Goal: Task Accomplishment & Management: Manage account settings

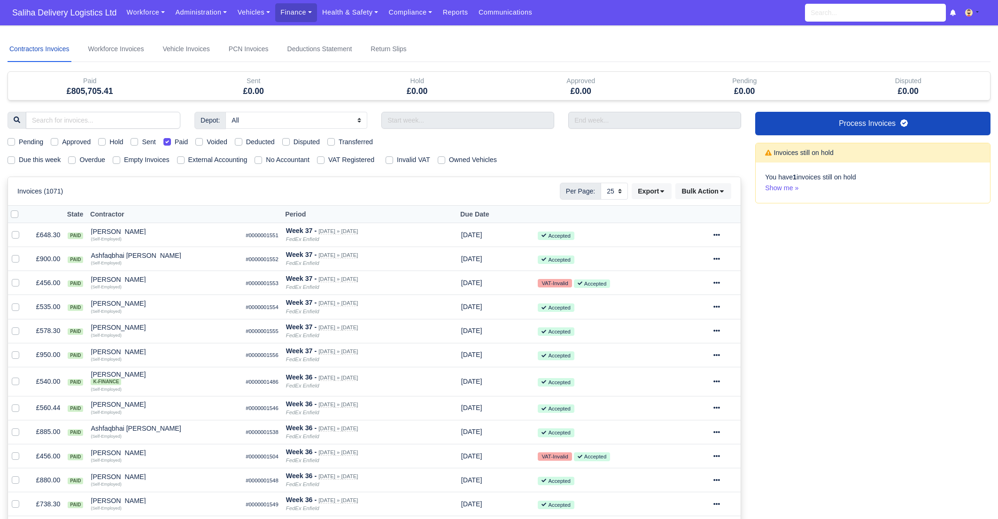
select select "25"
click at [252, 15] on link "Vehicles" at bounding box center [253, 12] width 43 height 18
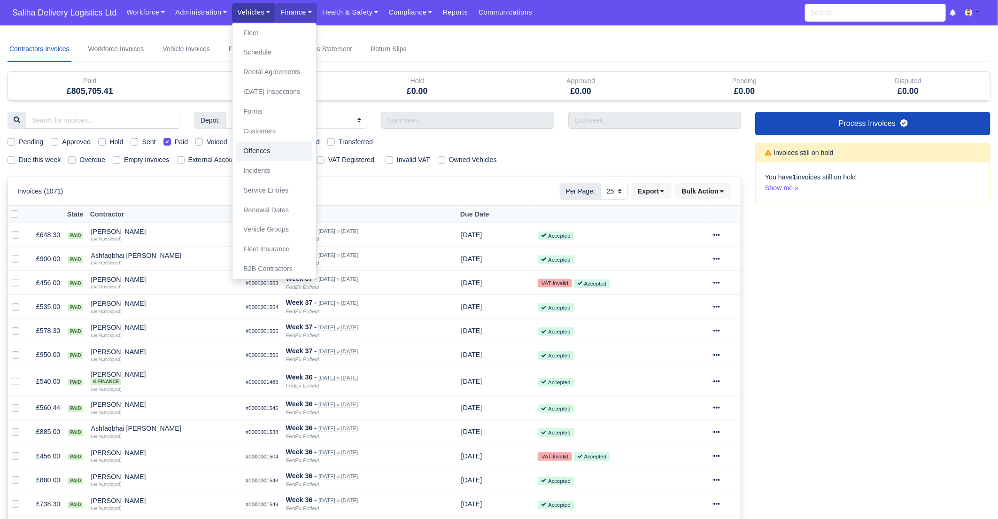
click at [273, 155] on link "Offences" at bounding box center [274, 151] width 76 height 20
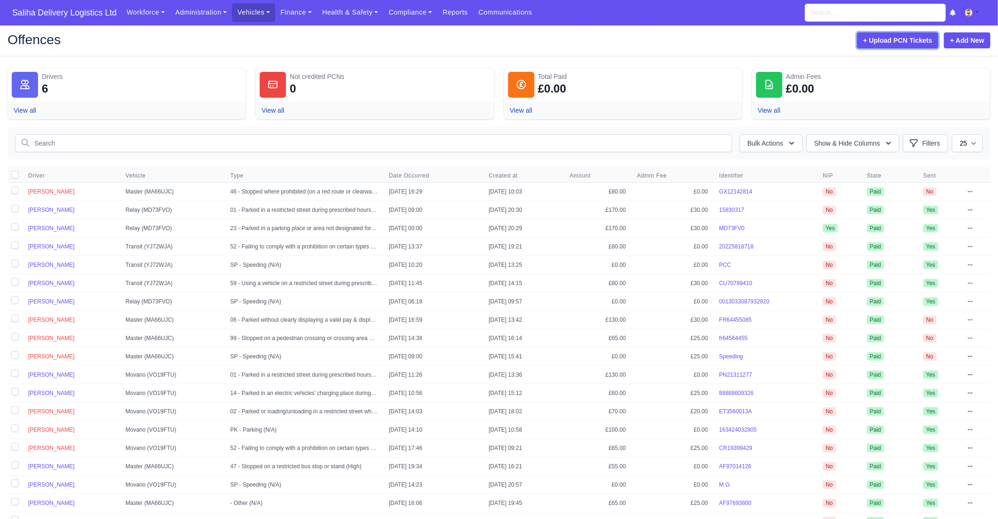
click at [920, 43] on button "+ Upload PCN Tickets" at bounding box center [897, 40] width 81 height 16
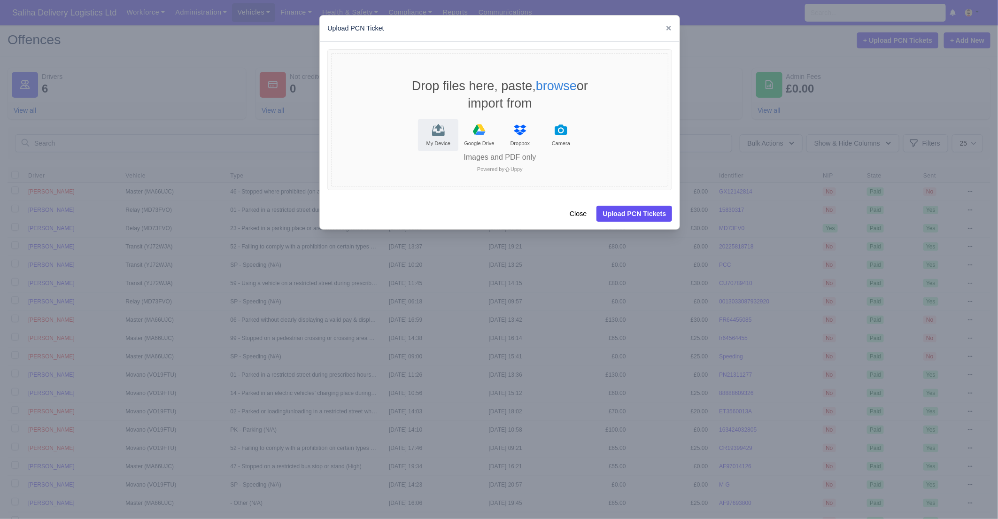
click at [436, 133] on icon "File Uploader" at bounding box center [438, 131] width 13 height 10
click at [584, 213] on button "Close" at bounding box center [578, 214] width 29 height 16
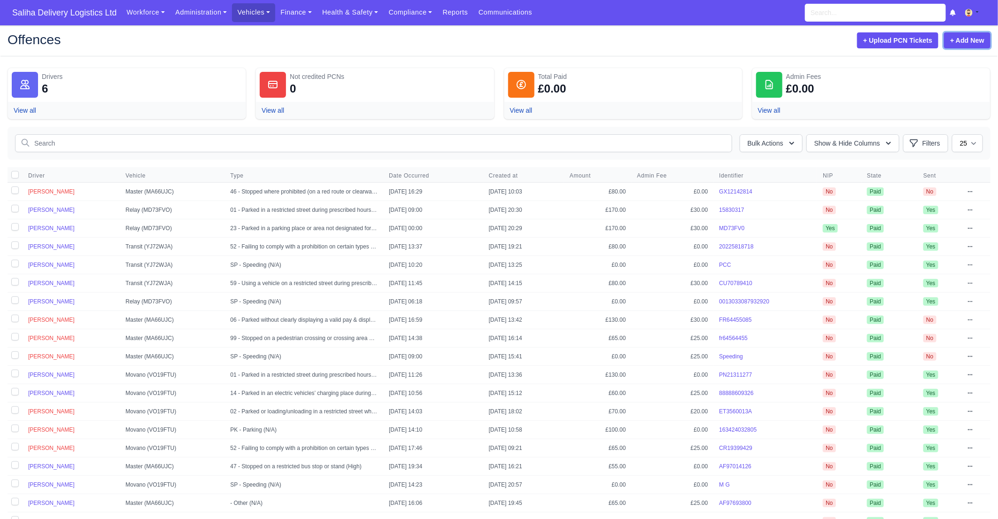
click at [970, 39] on link "+ Add New" at bounding box center [967, 40] width 46 height 16
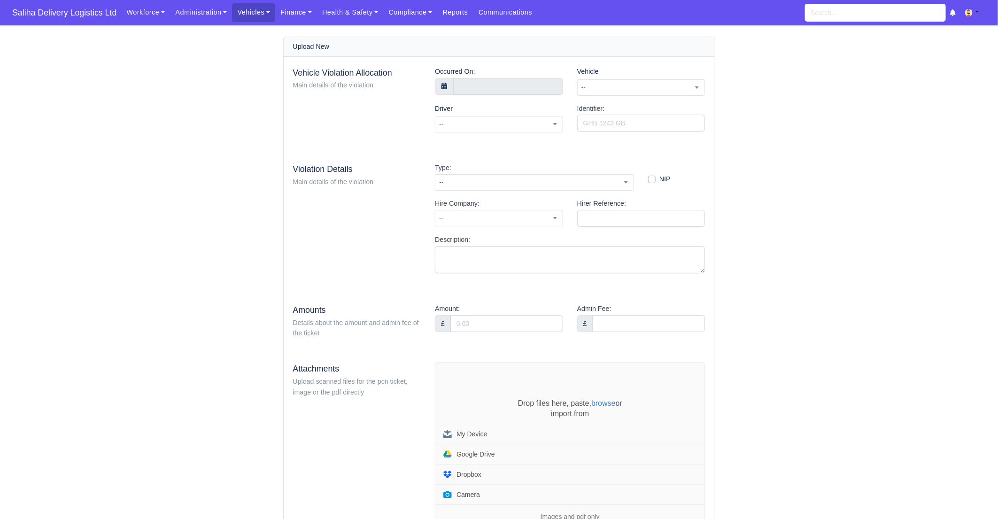
click at [442, 89] on span at bounding box center [444, 86] width 19 height 17
click at [466, 84] on input "text" at bounding box center [508, 86] width 110 height 17
type input "4 October 2025 00:00"
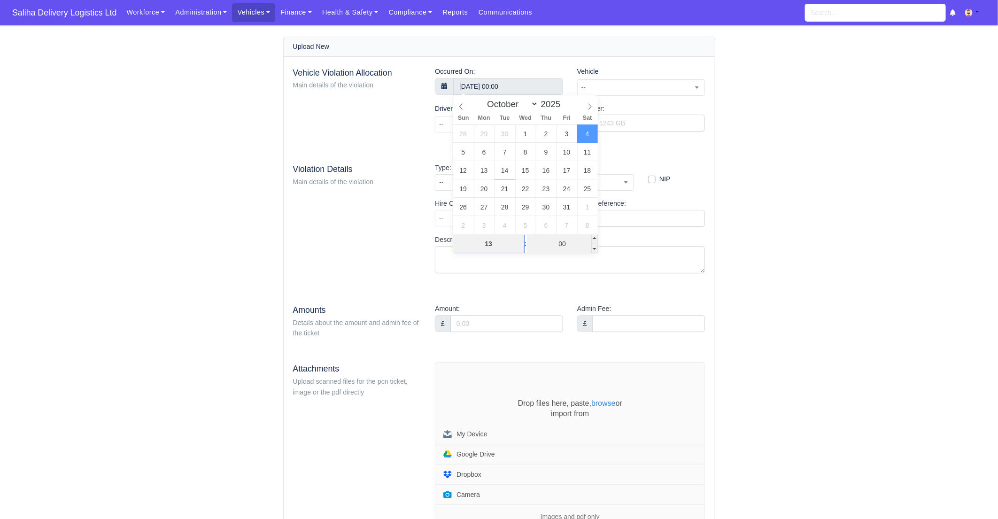
type input "13"
type input "4 October 2025 13:00"
click at [565, 248] on input "00" at bounding box center [562, 243] width 71 height 19
type input "56"
type input "4 October 2025 13:56"
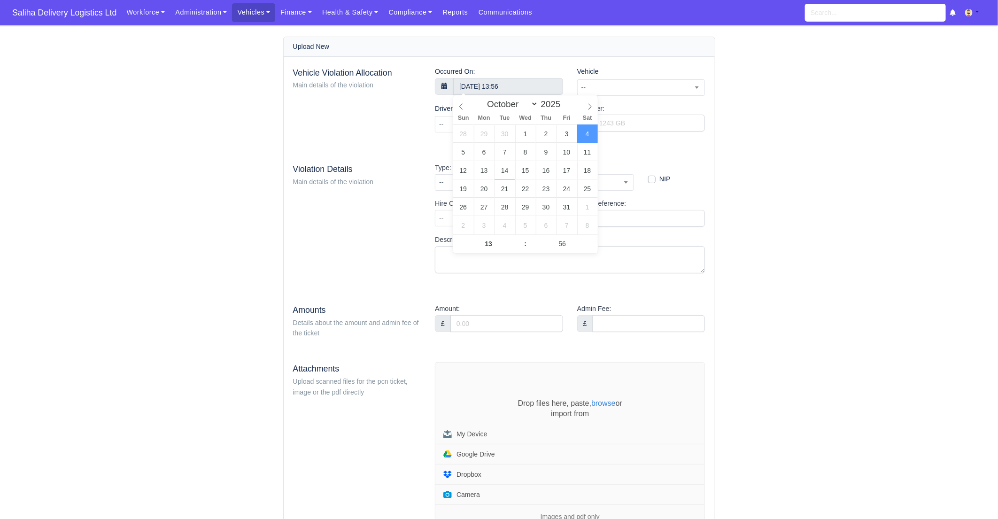
drag, startPoint x: 766, startPoint y: 145, endPoint x: 758, endPoint y: 137, distance: 11.0
click at [763, 142] on div "Upload New Vehicle Violation Allocation Main details of the violation Occurred …" at bounding box center [499, 324] width 535 height 574
click at [697, 86] on div "Vehicle Violation Allocation Main details of the violation Occurred On: 4 Octob…" at bounding box center [499, 103] width 412 height 74
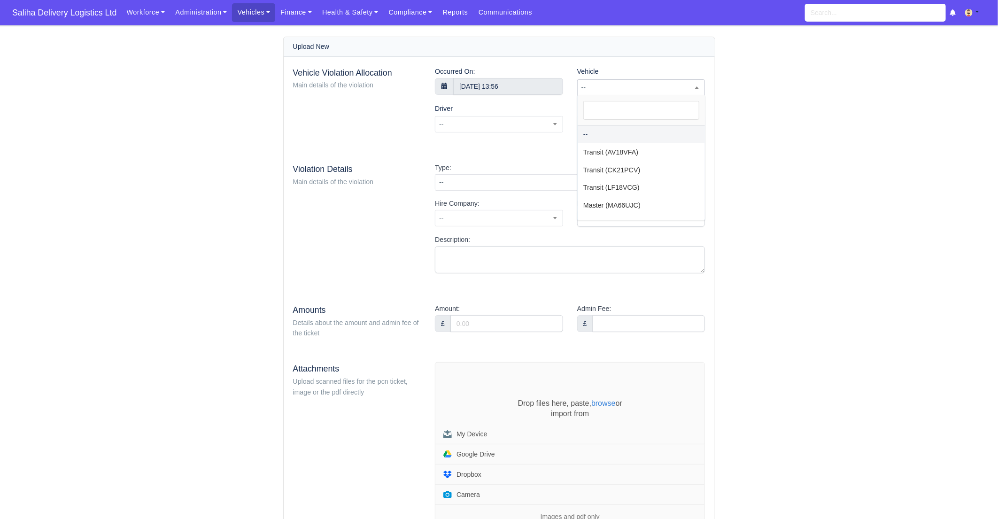
click at [694, 87] on span at bounding box center [696, 87] width 9 height 12
select select "41"
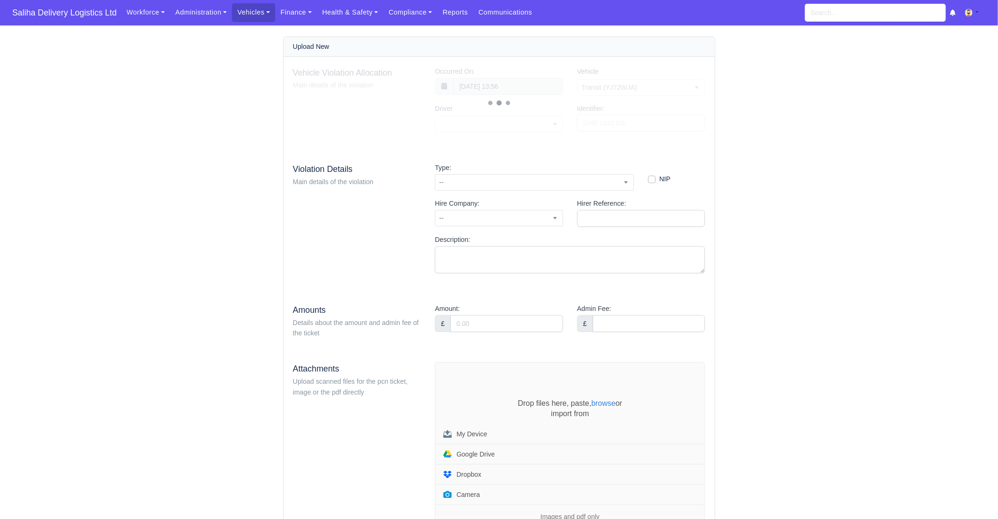
select select "229"
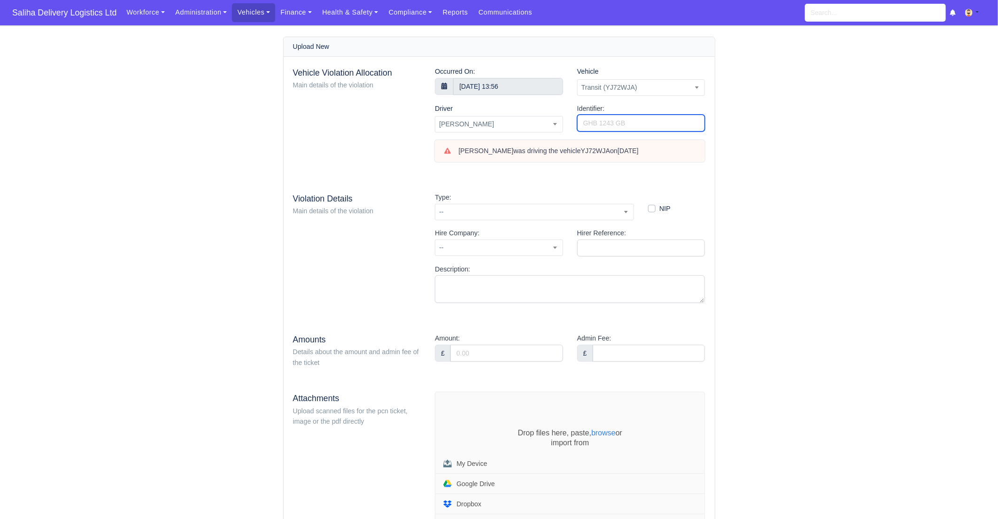
click at [603, 122] on input "Identifier:" at bounding box center [641, 123] width 128 height 17
type input "GX29849875"
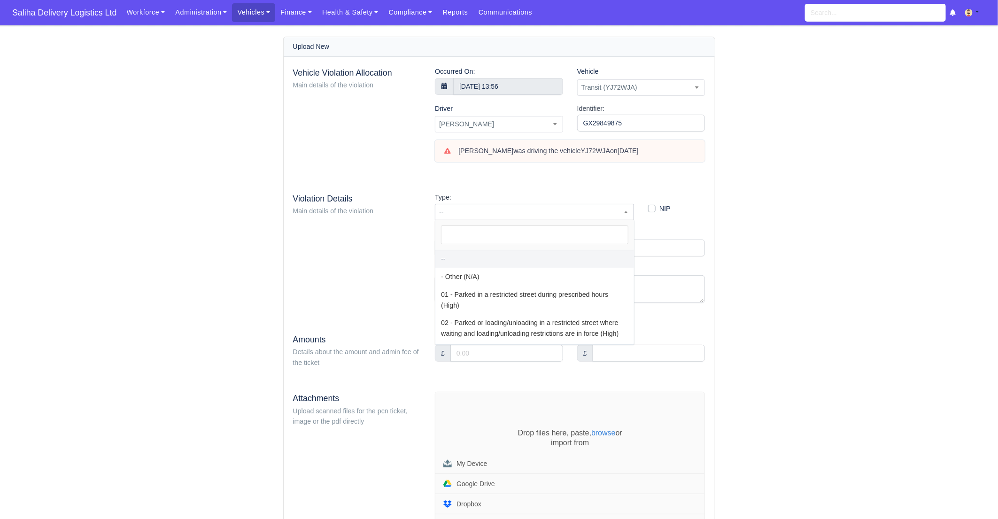
click at [467, 212] on span "--" at bounding box center [534, 212] width 198 height 12
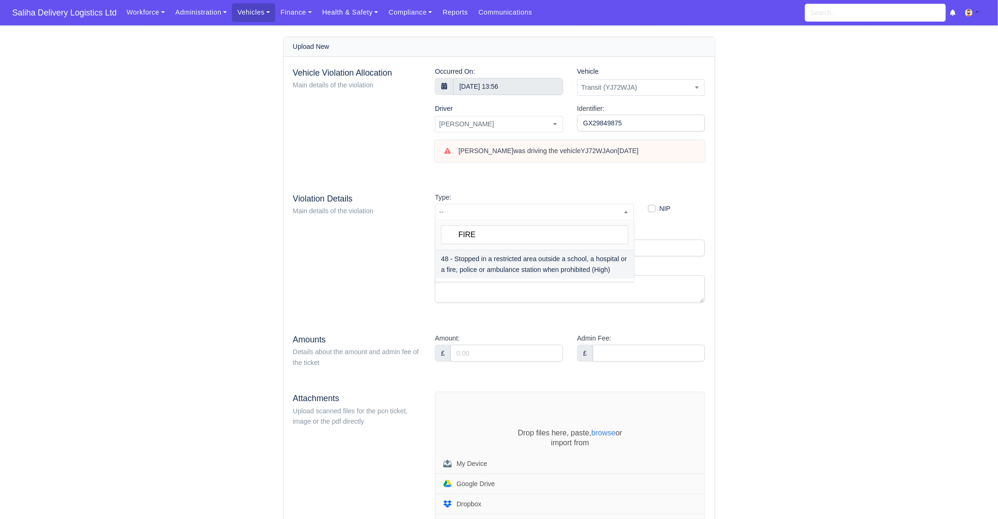
type input "FIRE"
select select "36"
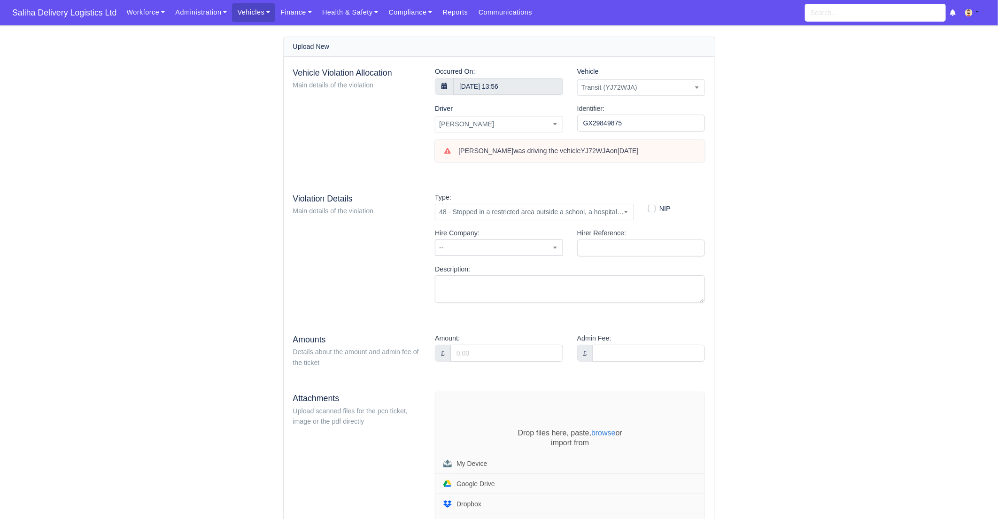
click at [511, 248] on span "--" at bounding box center [498, 248] width 127 height 12
drag, startPoint x: 493, startPoint y: 330, endPoint x: 511, endPoint y: 324, distance: 19.3
select select "2"
click at [630, 243] on input "Hirer Reference:" at bounding box center [641, 248] width 128 height 17
type input "A Hamidouche"
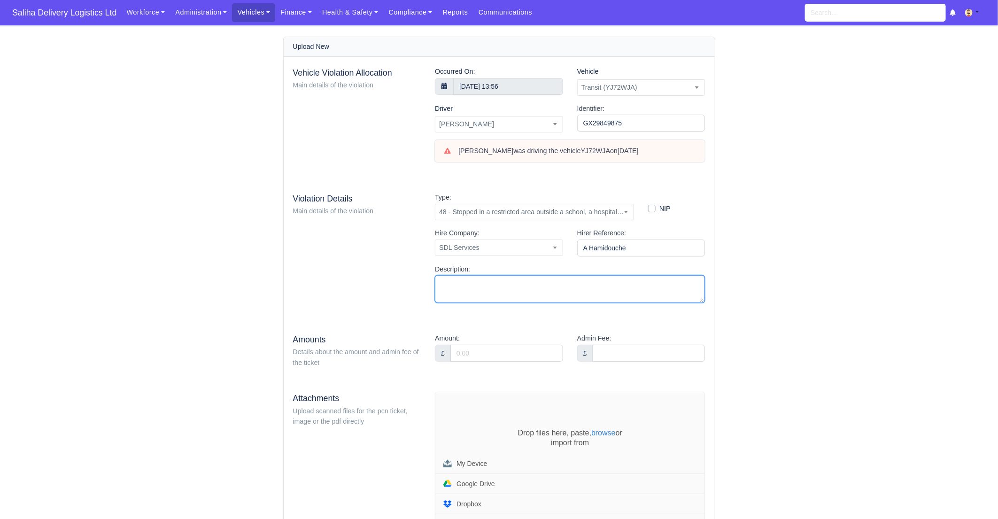
click at [502, 290] on textarea "Description:" at bounding box center [570, 289] width 270 height 28
click at [490, 350] on input "Amount:" at bounding box center [506, 353] width 113 height 17
type input "80.00"
click at [604, 353] on input "Admin Fee:" at bounding box center [649, 353] width 113 height 17
type input "30.00"
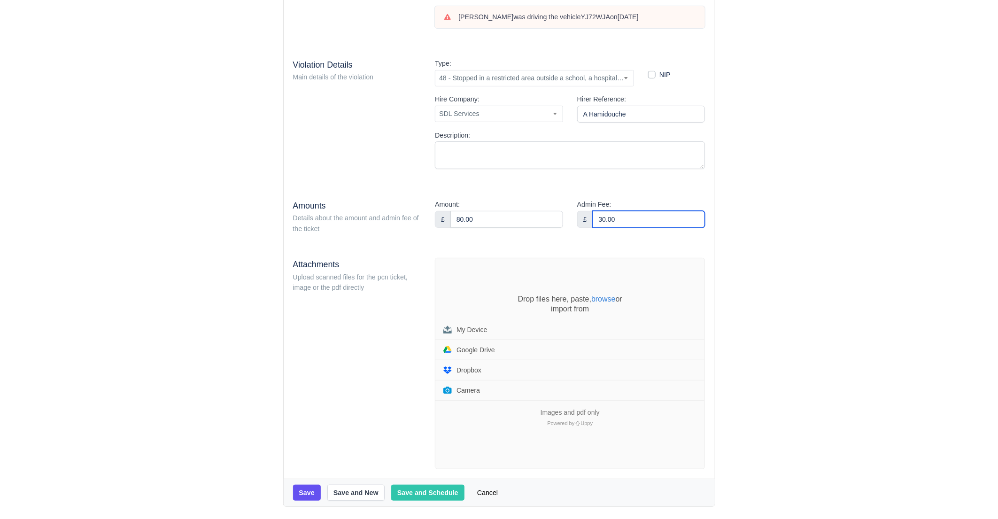
scroll to position [161, 0]
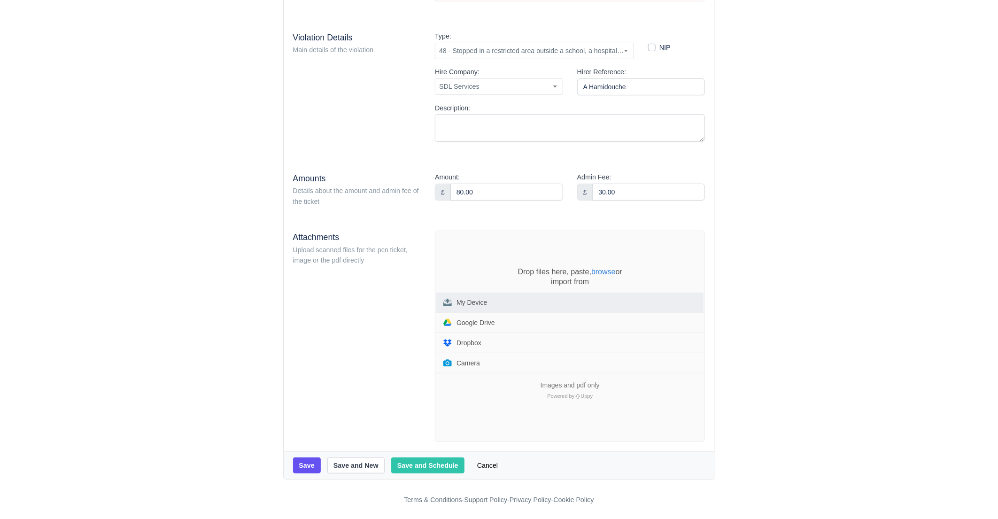
click at [456, 299] on button "My Device" at bounding box center [569, 303] width 267 height 20
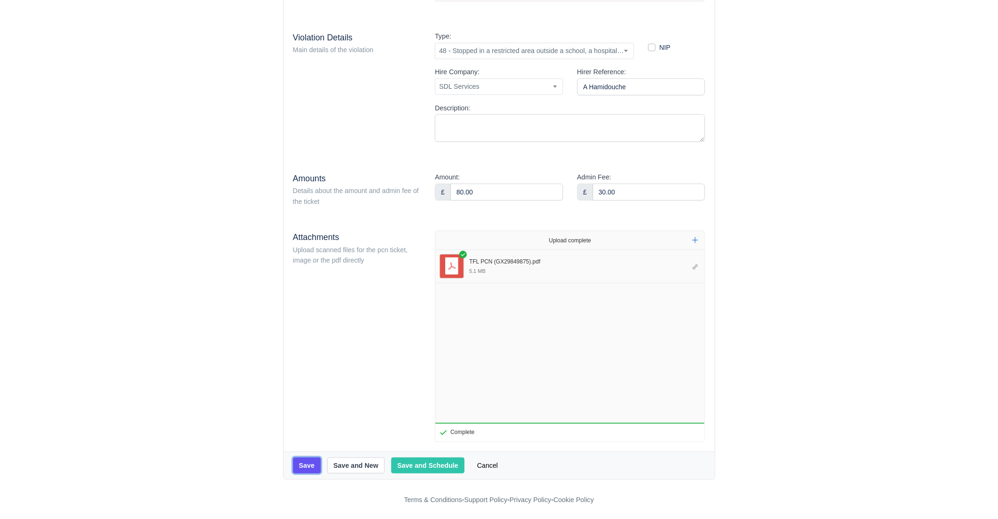
click at [310, 462] on button "Save" at bounding box center [307, 465] width 28 height 16
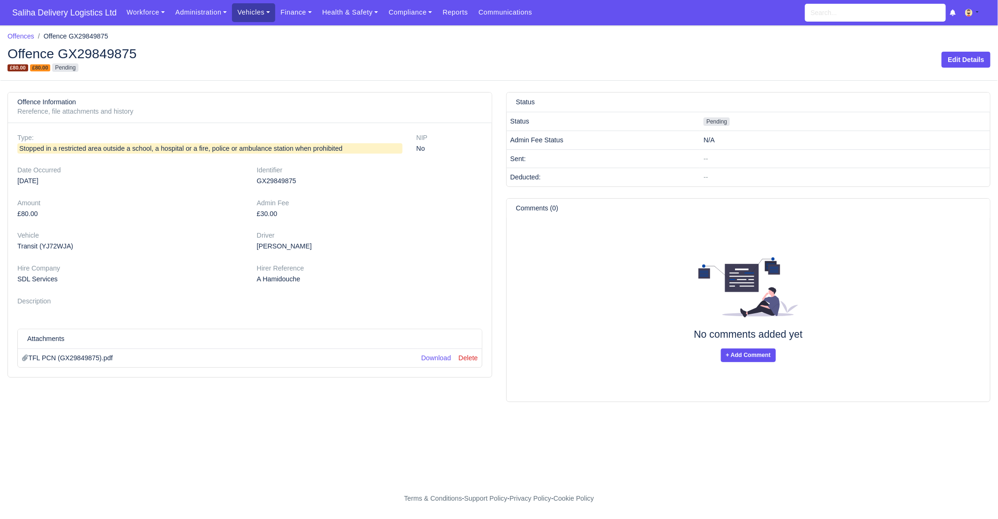
click at [259, 7] on link "Vehicles" at bounding box center [253, 12] width 43 height 18
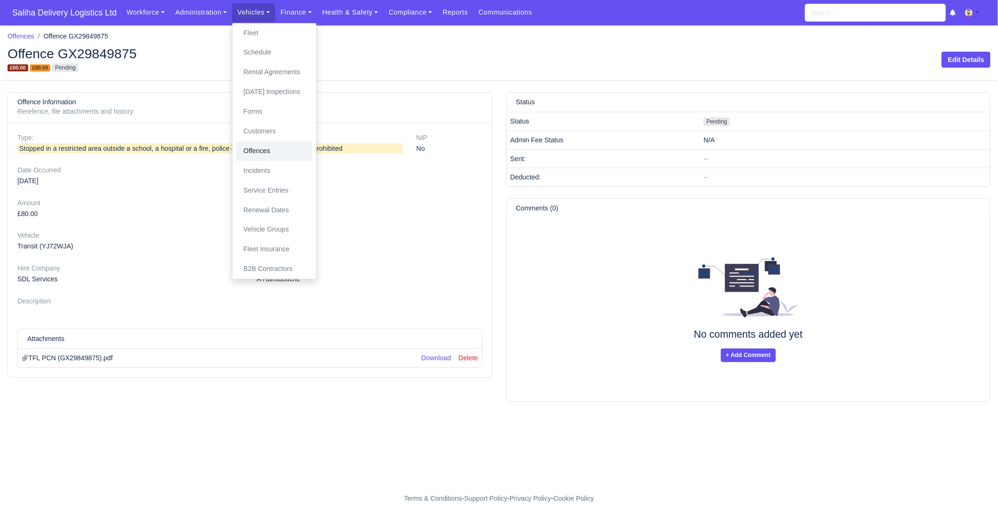
click at [264, 152] on link "Offences" at bounding box center [274, 151] width 76 height 20
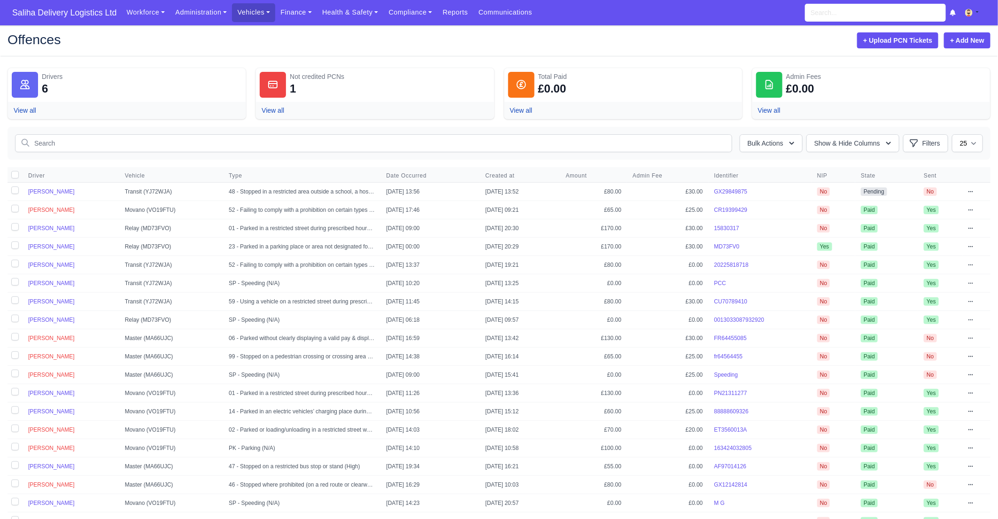
click at [15, 188] on label at bounding box center [15, 192] width 15 height 18
click at [15, 188] on input "checkbox" at bounding box center [15, 190] width 8 height 8
checkbox input "true"
click at [974, 191] on icon at bounding box center [971, 192] width 6 height 6
click at [903, 244] on link "Mark as Paid & Credit" at bounding box center [920, 242] width 105 height 17
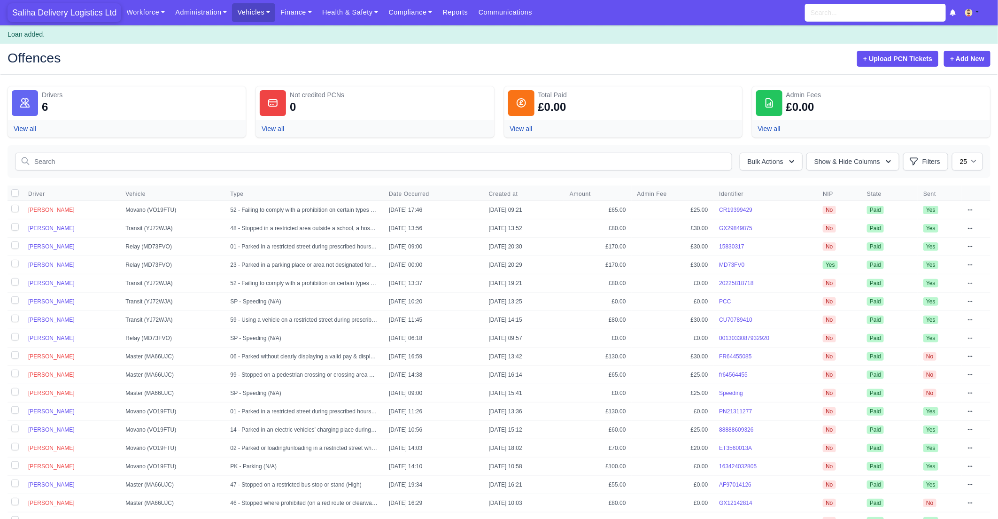
click at [63, 17] on span "Saliha Delivery Logistics Ltd" at bounding box center [65, 12] width 114 height 19
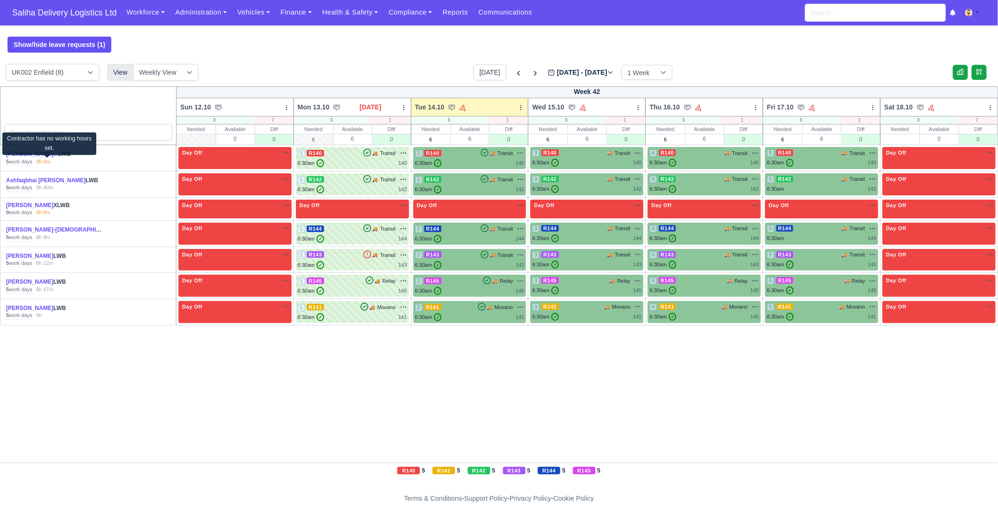
drag, startPoint x: 52, startPoint y: 159, endPoint x: 49, endPoint y: 155, distance: 5.1
click at [51, 159] on div "0h 0m" at bounding box center [43, 162] width 15 height 8
click at [47, 153] on link "Abdelghani Hamidouch..." at bounding box center [32, 154] width 52 height 7
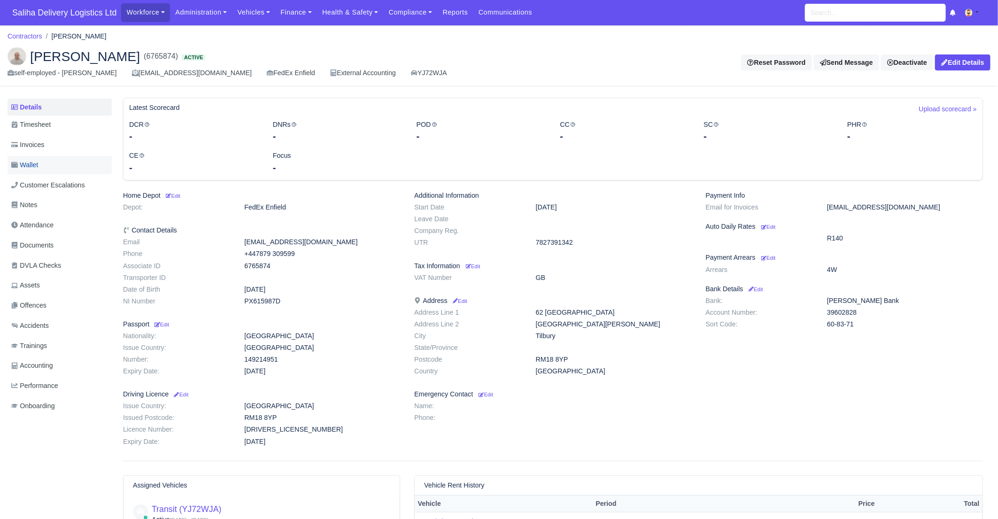
click at [38, 167] on span "Wallet" at bounding box center [24, 165] width 27 height 11
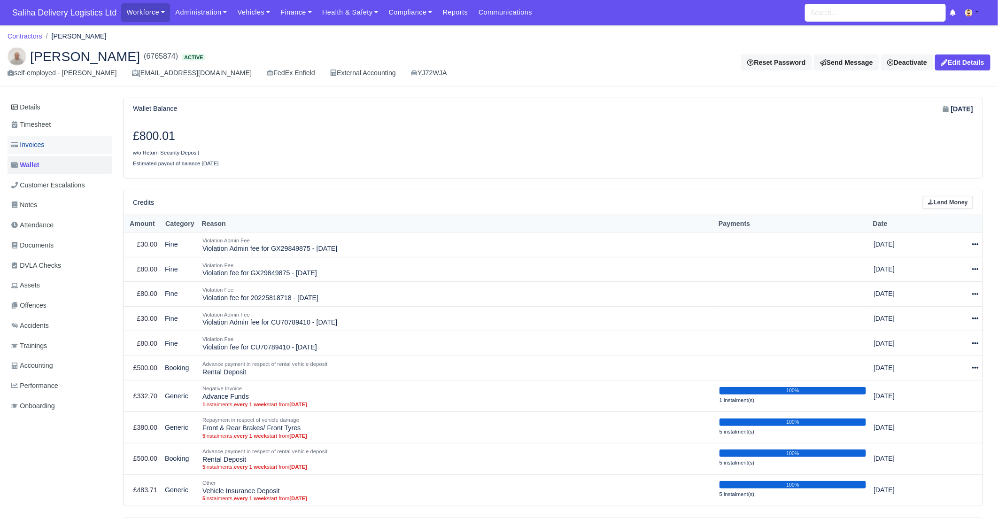
click at [51, 147] on link "Invoices" at bounding box center [60, 145] width 104 height 18
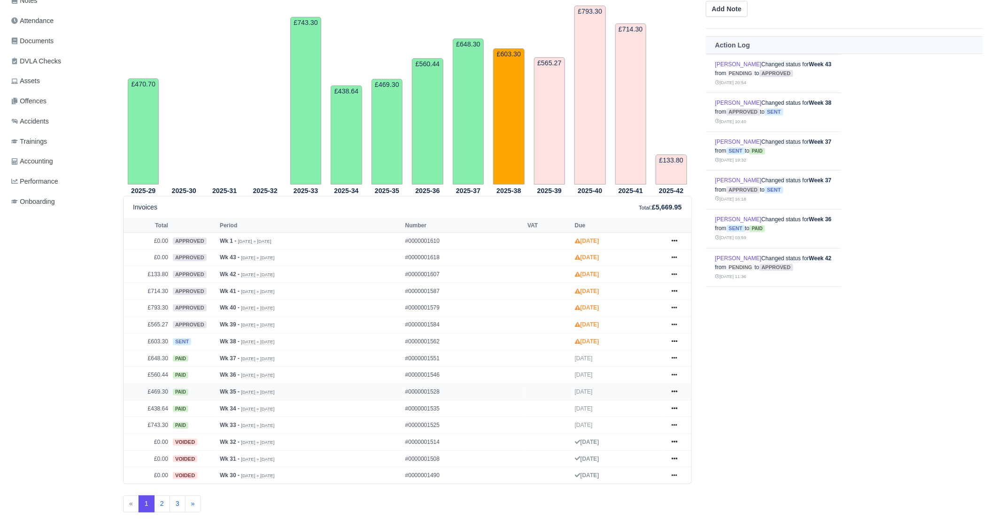
scroll to position [224, 0]
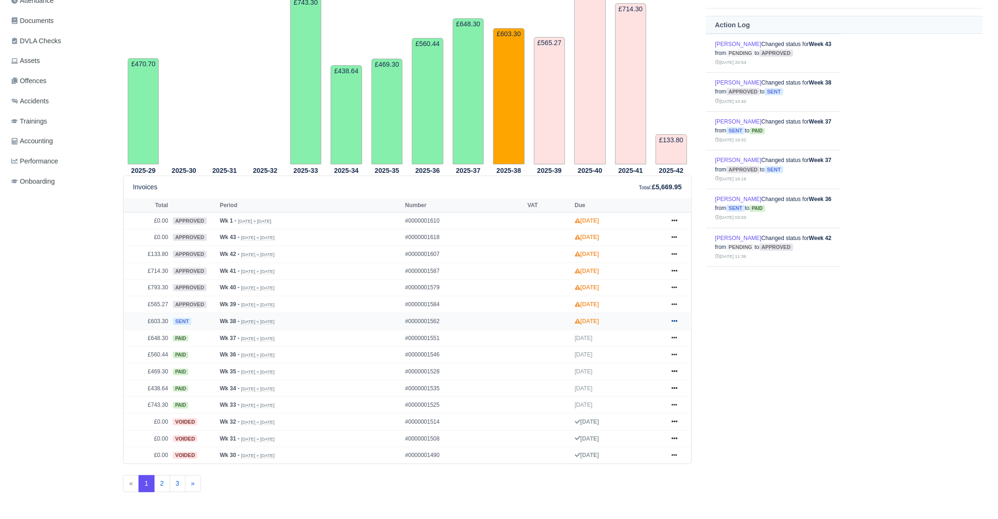
click at [677, 321] on link at bounding box center [674, 322] width 14 height 12
click at [630, 337] on link "Show Invoice" at bounding box center [639, 339] width 84 height 20
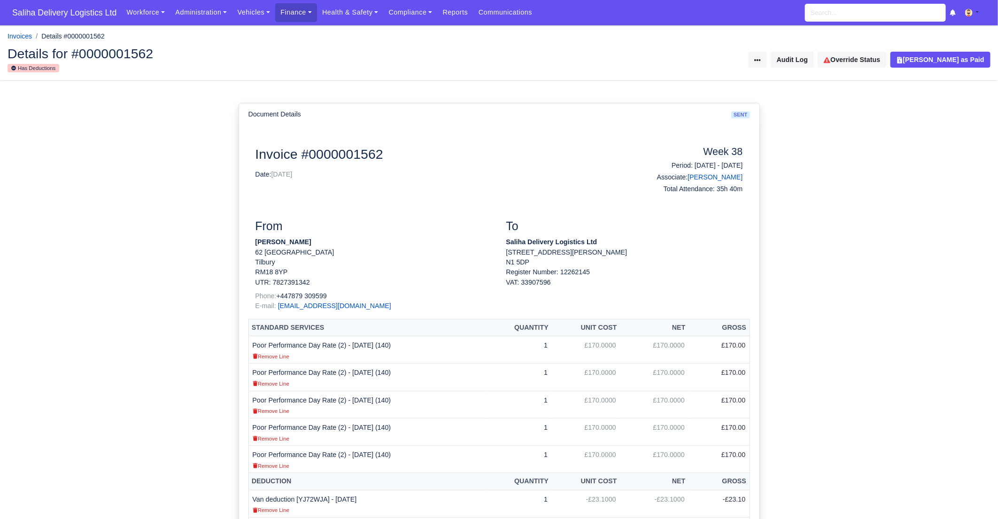
scroll to position [0, 0]
click at [869, 58] on link "Override Status" at bounding box center [852, 59] width 69 height 16
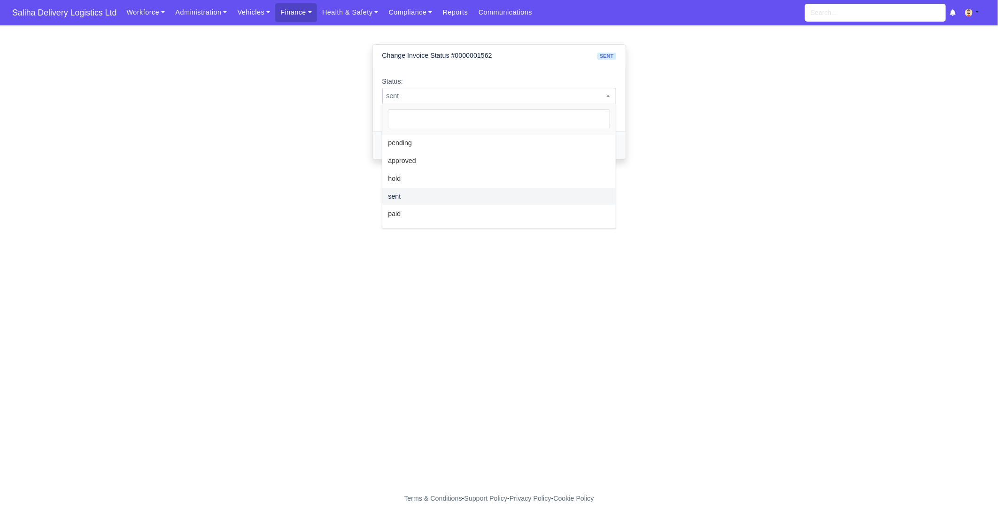
click at [528, 102] on span "sent" at bounding box center [499, 96] width 234 height 16
select select "approved"
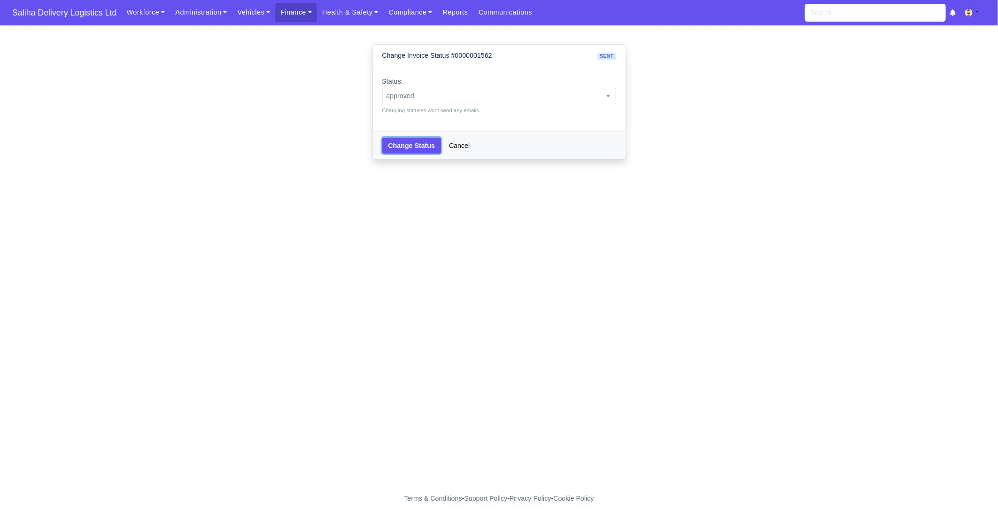
click at [403, 147] on button "Change Status" at bounding box center [411, 146] width 59 height 16
click at [430, 154] on div "Change Status Cancel" at bounding box center [499, 146] width 253 height 28
click at [426, 145] on button "Change Status" at bounding box center [411, 146] width 59 height 16
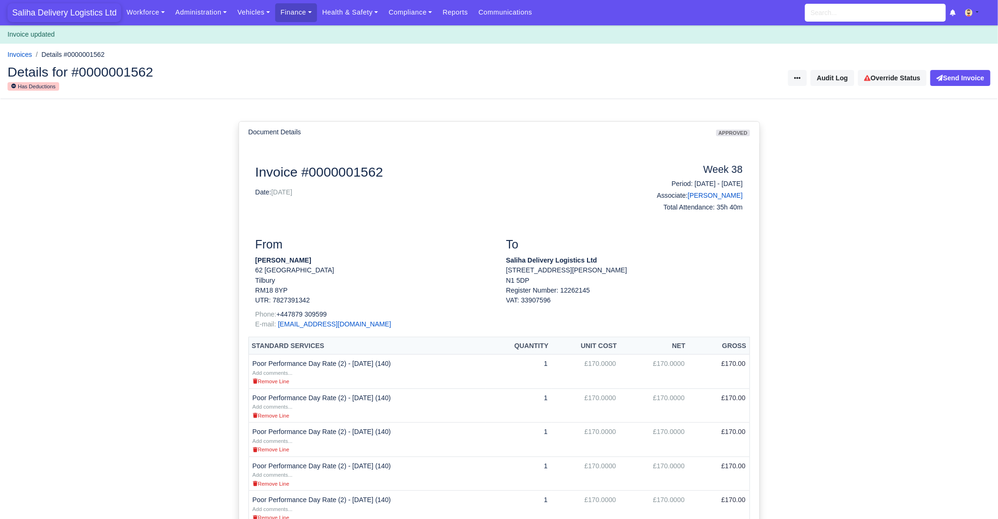
click at [98, 11] on span "Saliha Delivery Logistics Ltd" at bounding box center [65, 12] width 114 height 19
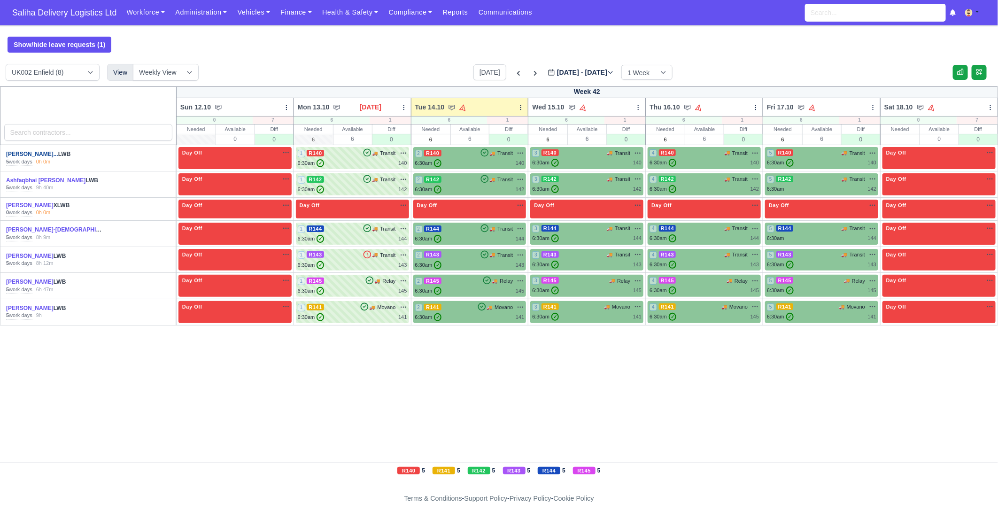
click at [36, 155] on link "Abdelghani Hamidouch..." at bounding box center [32, 154] width 52 height 7
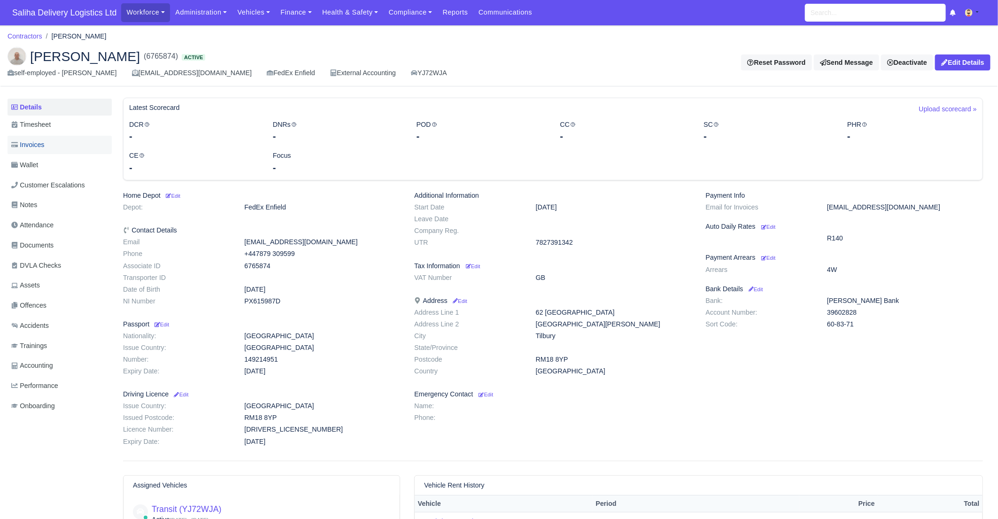
click at [36, 148] on span "Invoices" at bounding box center [27, 144] width 33 height 11
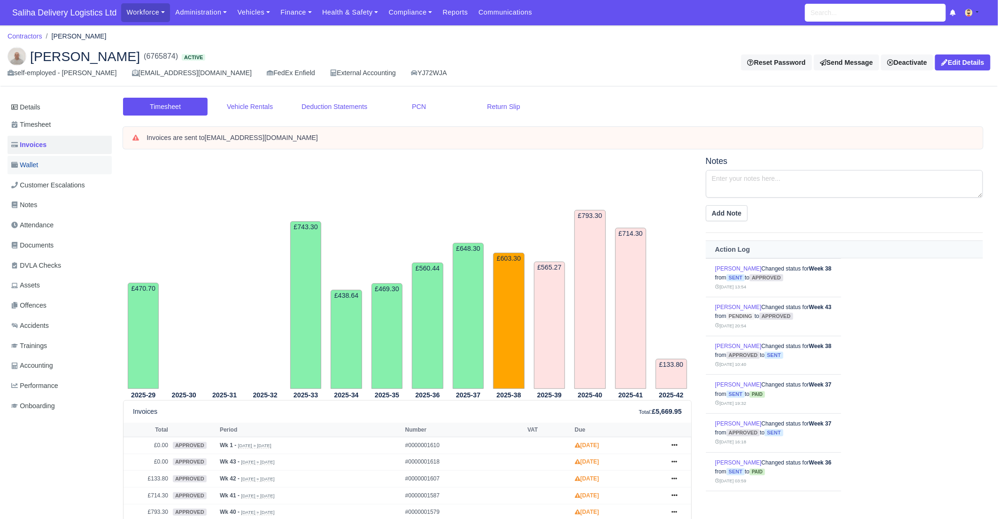
click at [36, 166] on span "Wallet" at bounding box center [24, 165] width 27 height 11
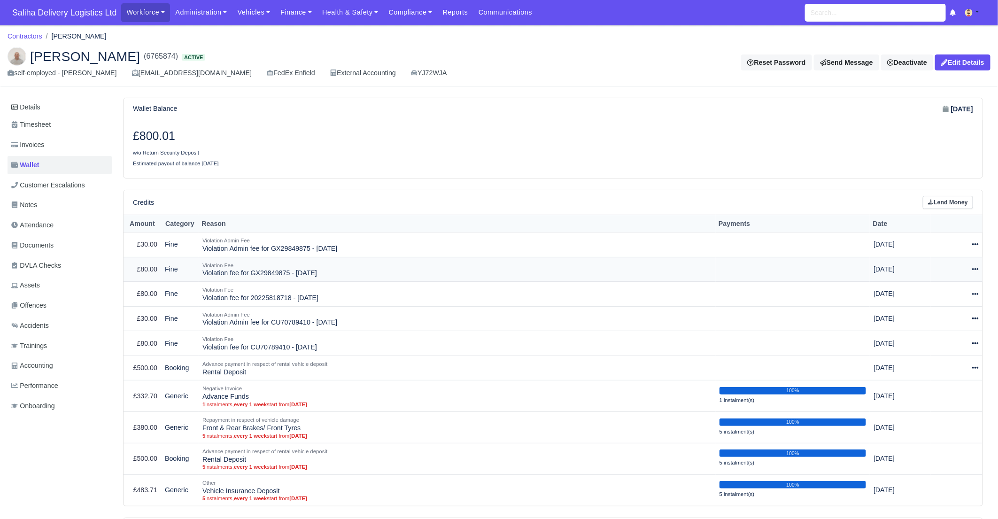
click at [976, 268] on icon at bounding box center [975, 269] width 7 height 2
click at [939, 298] on button "Make Payment" at bounding box center [931, 298] width 84 height 15
select select "327"
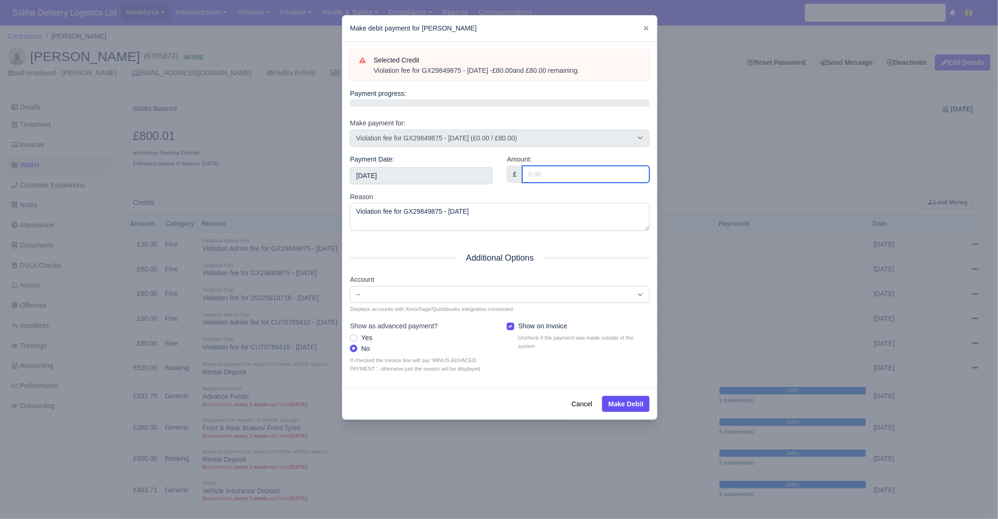
click at [543, 175] on input "Amount:" at bounding box center [585, 174] width 127 height 17
type input "80.00"
click at [395, 178] on input "2025-10-18" at bounding box center [421, 175] width 143 height 17
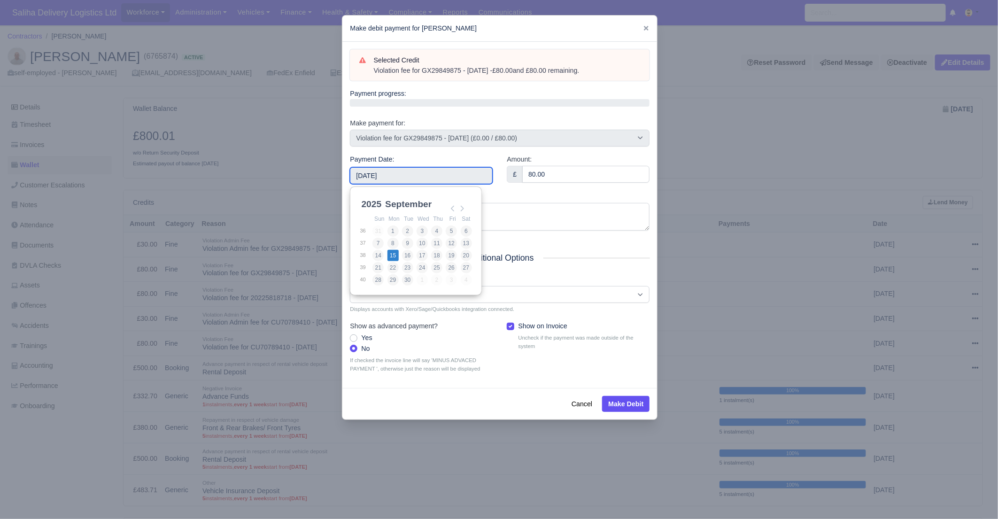
type input "2025-09-15"
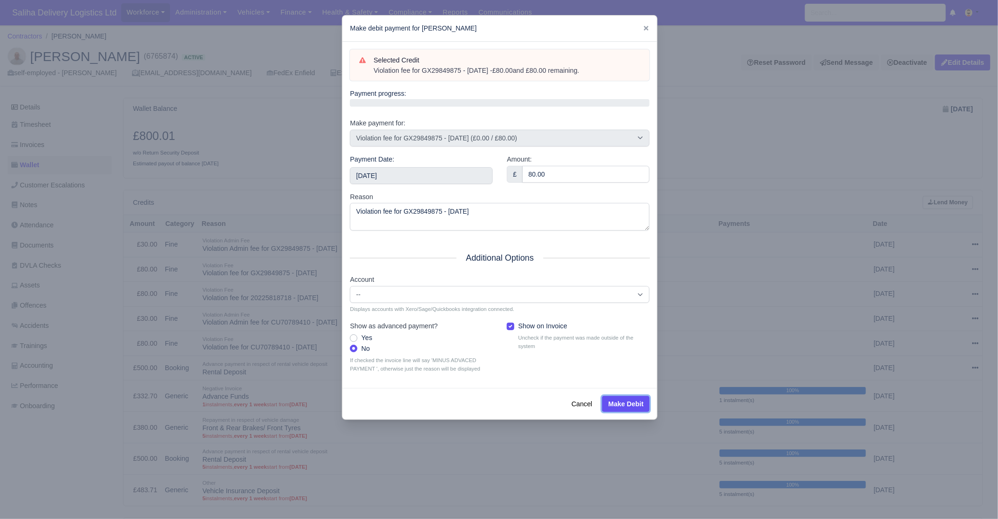
click at [627, 404] on button "Make Debit" at bounding box center [625, 404] width 47 height 16
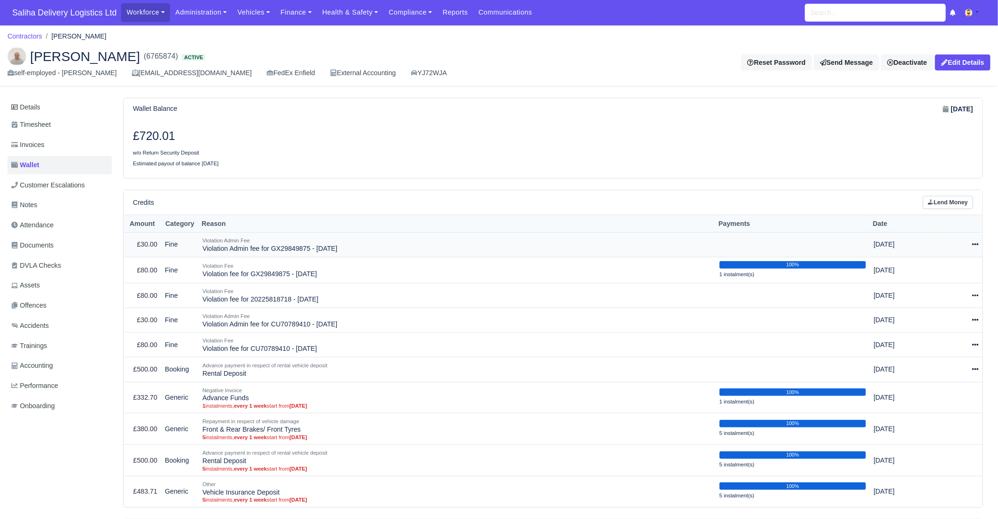
click at [978, 244] on icon at bounding box center [975, 245] width 7 height 2
click at [942, 273] on button "Make Payment" at bounding box center [931, 273] width 84 height 15
select select "328"
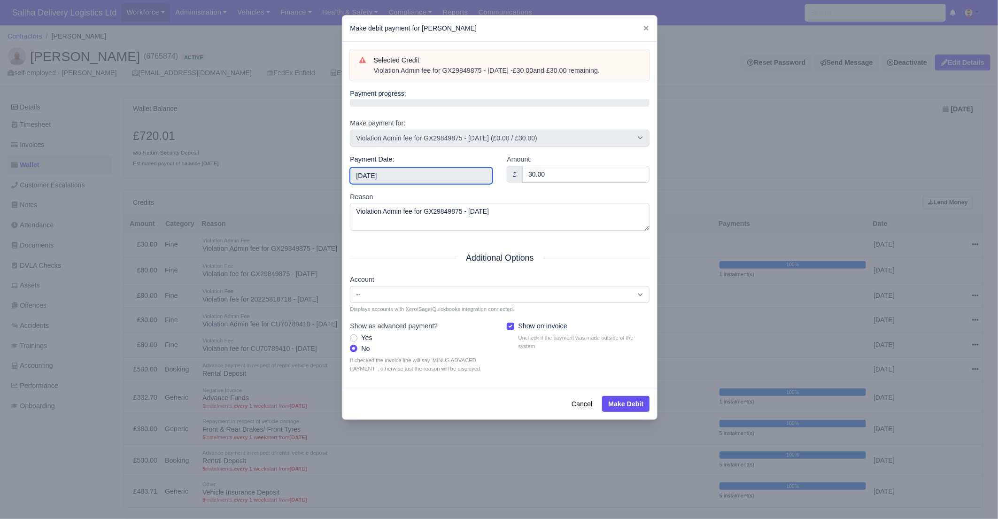
click at [419, 176] on input "2025-10-18" at bounding box center [421, 175] width 143 height 17
drag, startPoint x: 453, startPoint y: 206, endPoint x: 448, endPoint y: 213, distance: 8.7
type input "2025-09-15"
click at [622, 402] on button "Make Debit" at bounding box center [625, 404] width 47 height 16
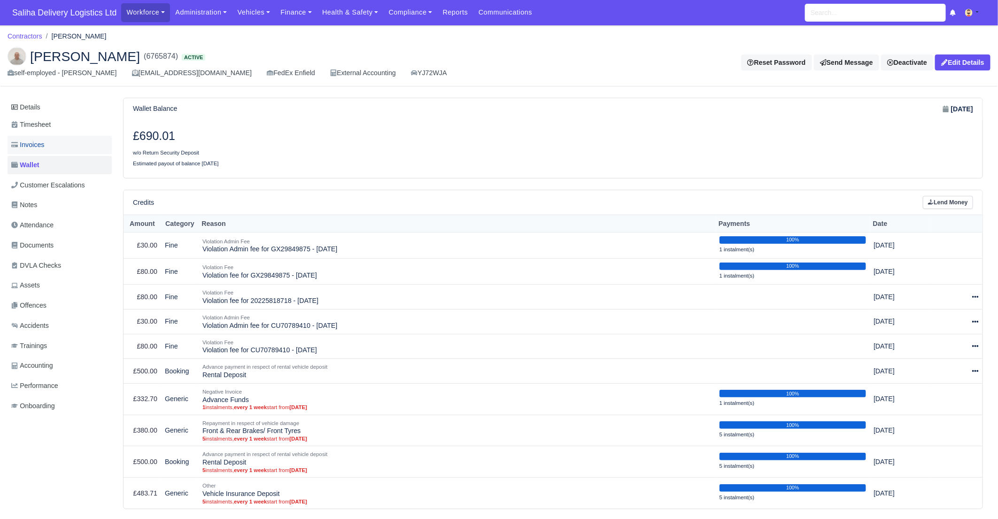
click at [66, 147] on link "Invoices" at bounding box center [60, 145] width 104 height 18
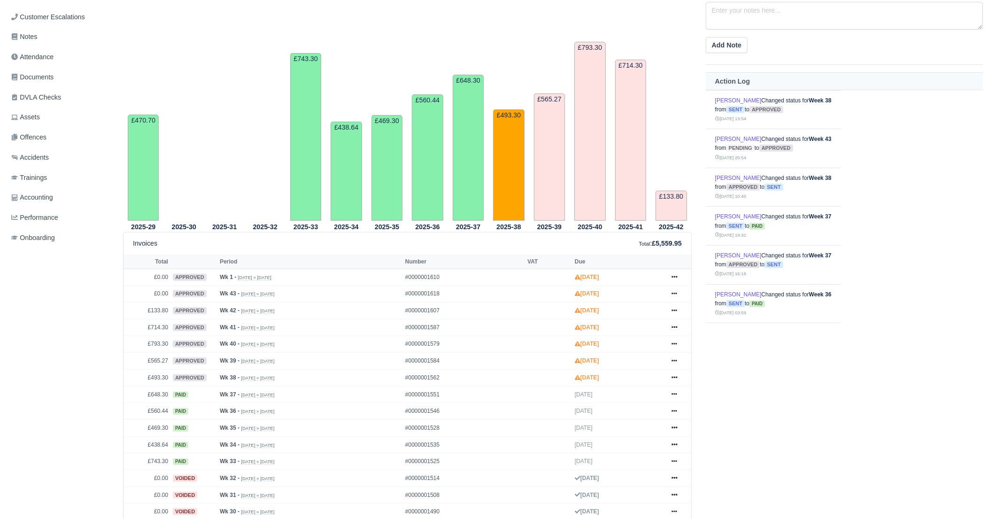
scroll to position [189, 0]
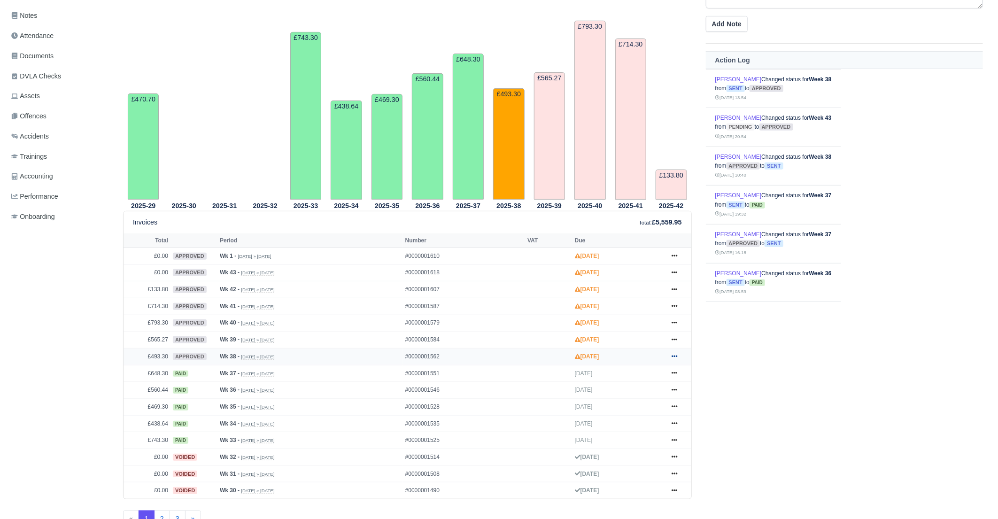
click at [678, 355] on link at bounding box center [674, 357] width 14 height 12
click at [624, 389] on link "Send" at bounding box center [639, 394] width 84 height 20
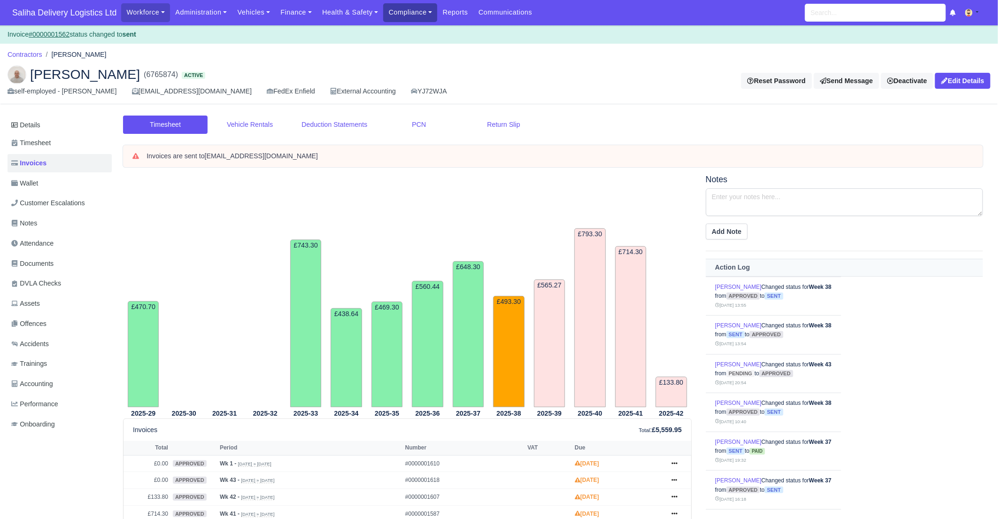
click at [415, 14] on link "Compliance" at bounding box center [410, 12] width 54 height 18
click at [414, 91] on link "Communication Center" at bounding box center [429, 92] width 84 height 20
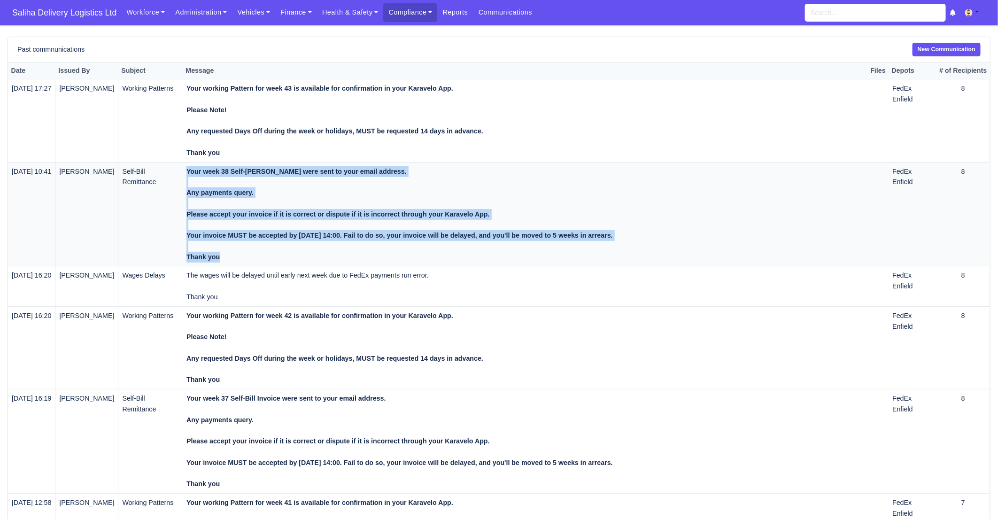
drag, startPoint x: 230, startPoint y: 256, endPoint x: 193, endPoint y: 178, distance: 86.3
click at [193, 178] on tr "[DATE] 10:41 [PERSON_NAME] Self-[PERSON_NAME] Your week 38 Self-Bill Invoice we…" at bounding box center [499, 214] width 982 height 104
copy tr "Your week 38 Self-[PERSON_NAME] were sent to your email address. Any payments q…"
click at [66, 18] on span "Saliha Delivery Logistics Ltd" at bounding box center [65, 12] width 114 height 19
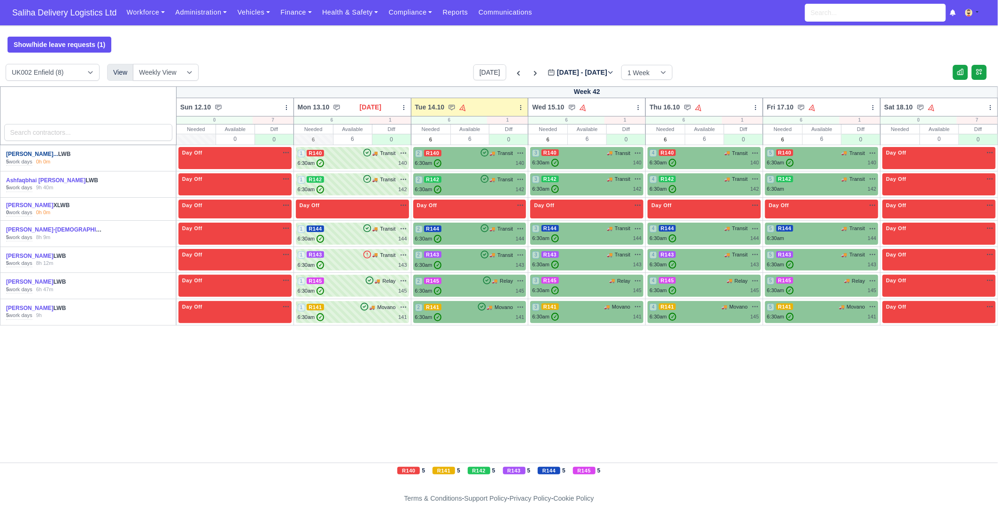
click at [23, 156] on link "Abdelghani Hamidouch..." at bounding box center [32, 154] width 52 height 7
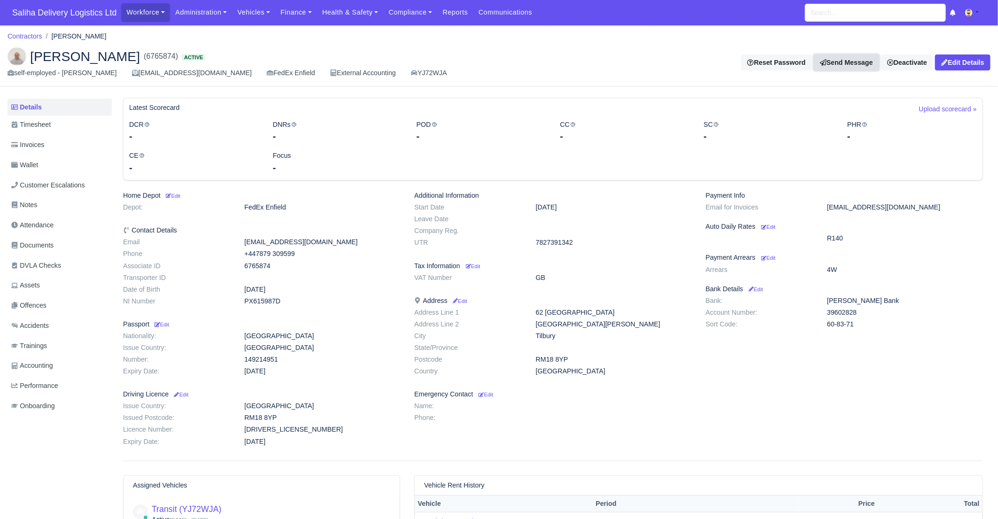
click at [834, 61] on link "Send Message" at bounding box center [846, 62] width 65 height 16
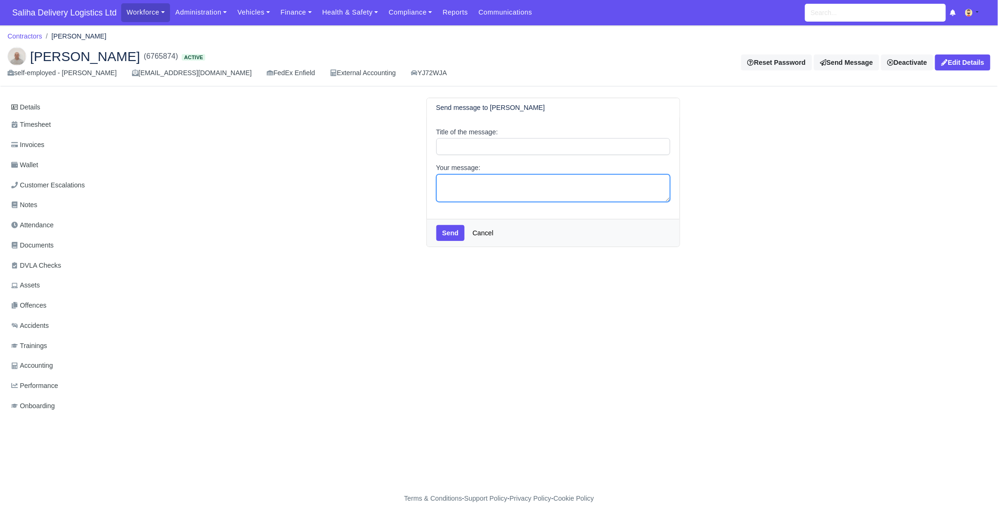
click at [448, 186] on textarea "Your message:" at bounding box center [553, 188] width 234 height 28
paste textarea "Your week 38 Self-Bill Invoice were sent to your email address. Any payments qu…"
type textarea "Your week 38 Self-Bill Invoice were sent to your email address. Any payments qu…"
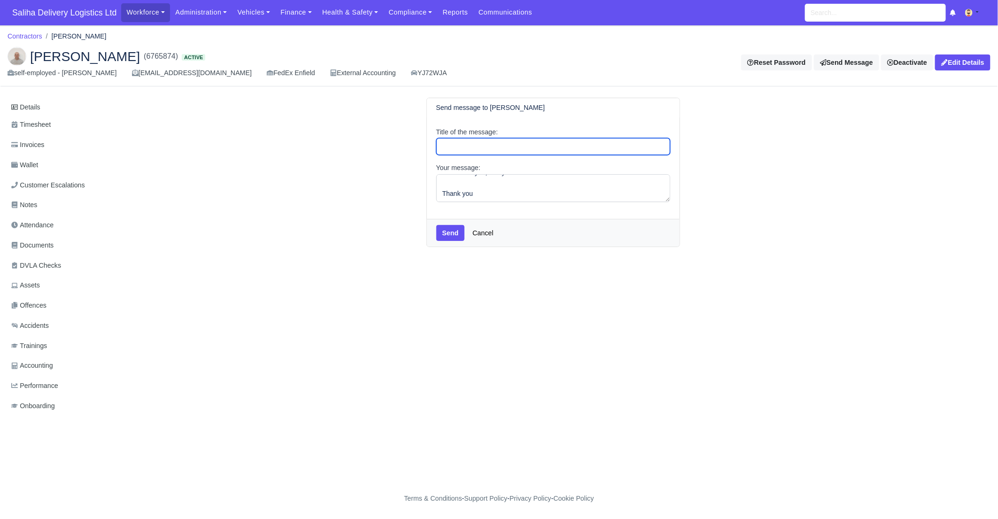
click at [489, 144] on input "Title of the message:" at bounding box center [553, 146] width 234 height 17
type input "Self-Bill Remittance"
click at [449, 236] on button "Send" at bounding box center [450, 233] width 29 height 16
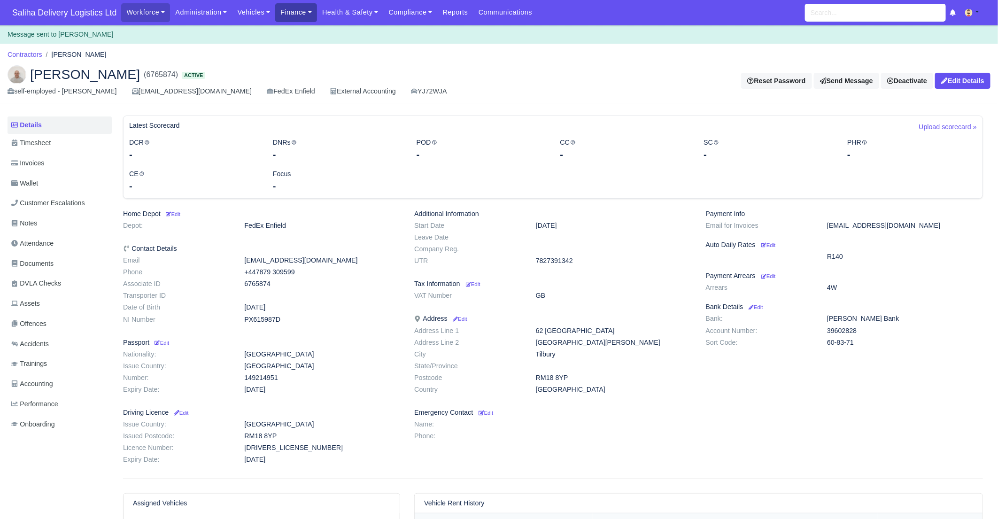
click at [289, 16] on link "Finance" at bounding box center [296, 12] width 42 height 18
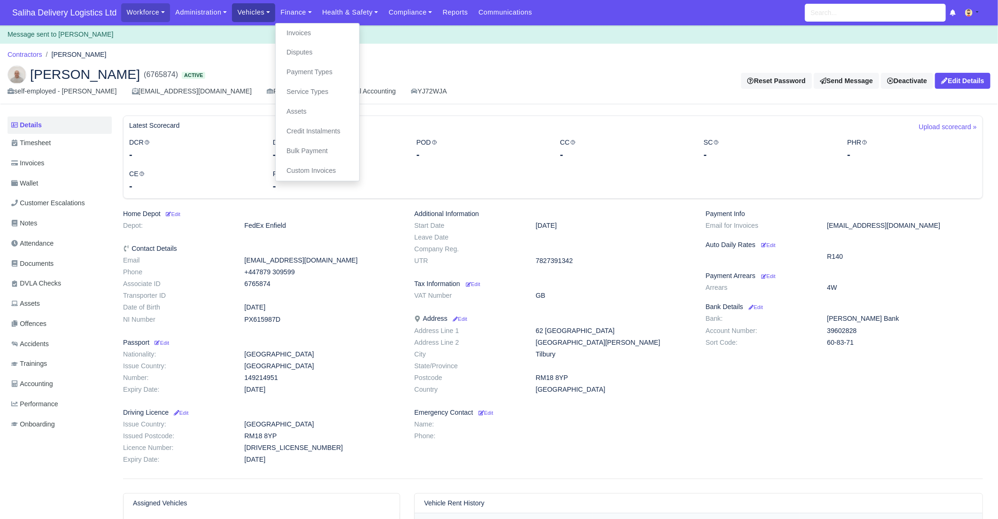
click at [259, 19] on link "Vehicles" at bounding box center [253, 12] width 43 height 18
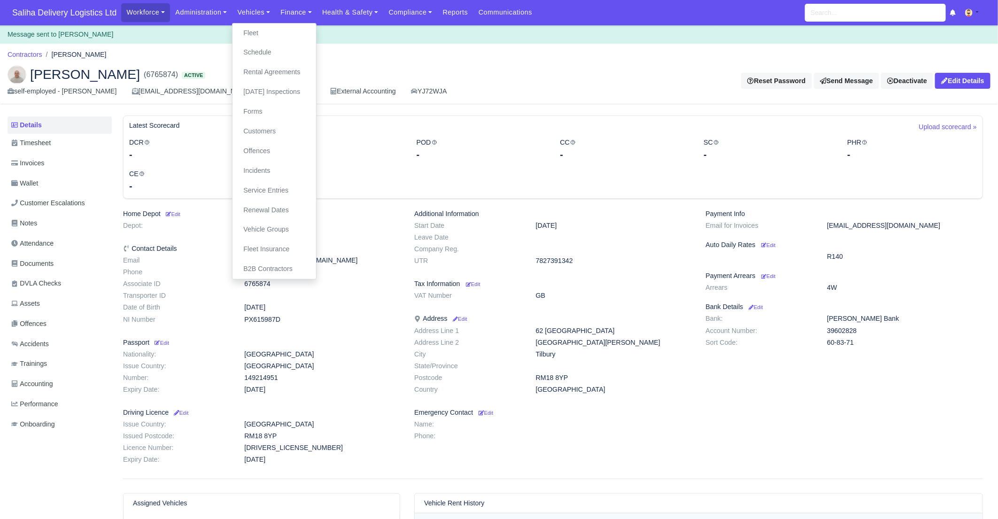
click at [259, 150] on link "Offences" at bounding box center [274, 151] width 76 height 20
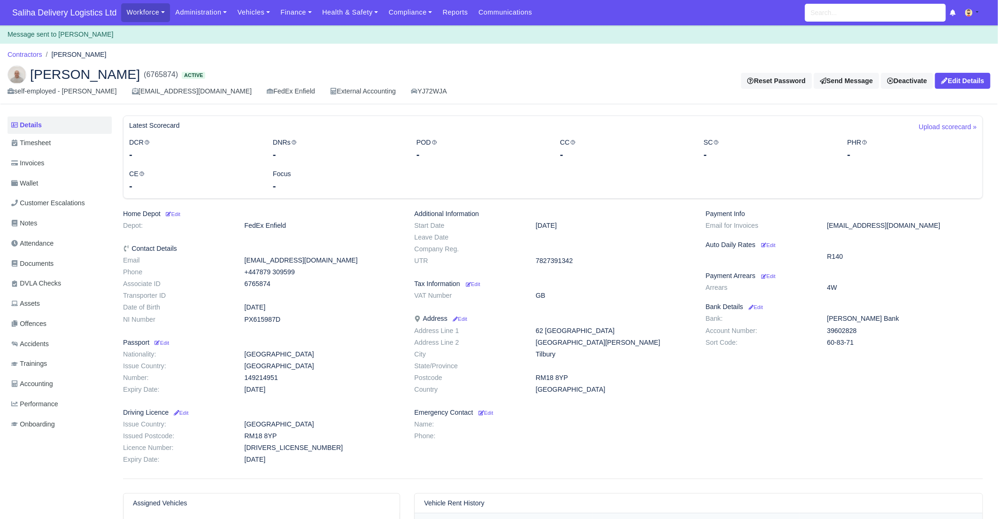
click at [259, 153] on div "DCR -" at bounding box center [194, 149] width 144 height 24
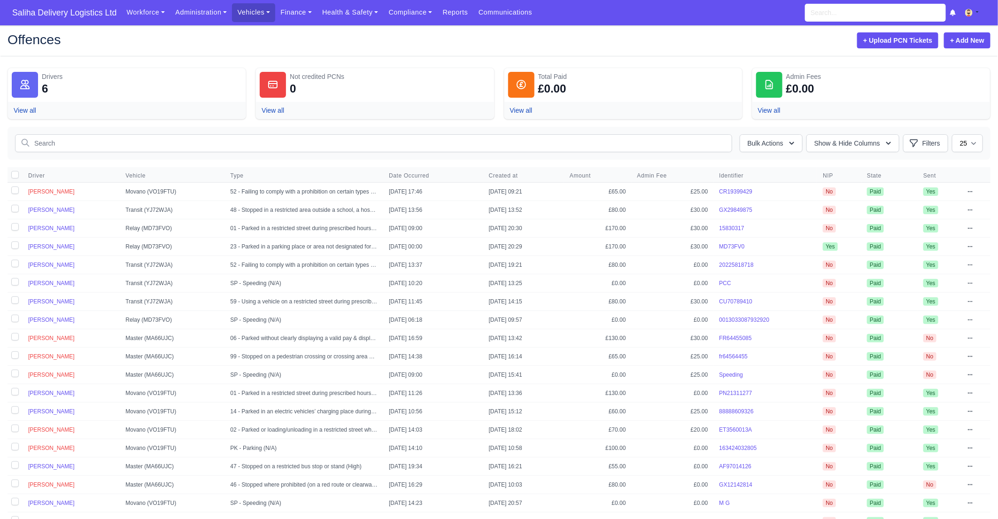
click at [14, 209] on label at bounding box center [15, 210] width 15 height 18
click at [14, 209] on input "checkbox" at bounding box center [15, 209] width 8 height 8
checkbox input "true"
click at [788, 142] on icon "button" at bounding box center [791, 143] width 9 height 9
click at [734, 205] on span "Send to the drivers" at bounding box center [733, 203] width 56 height 8
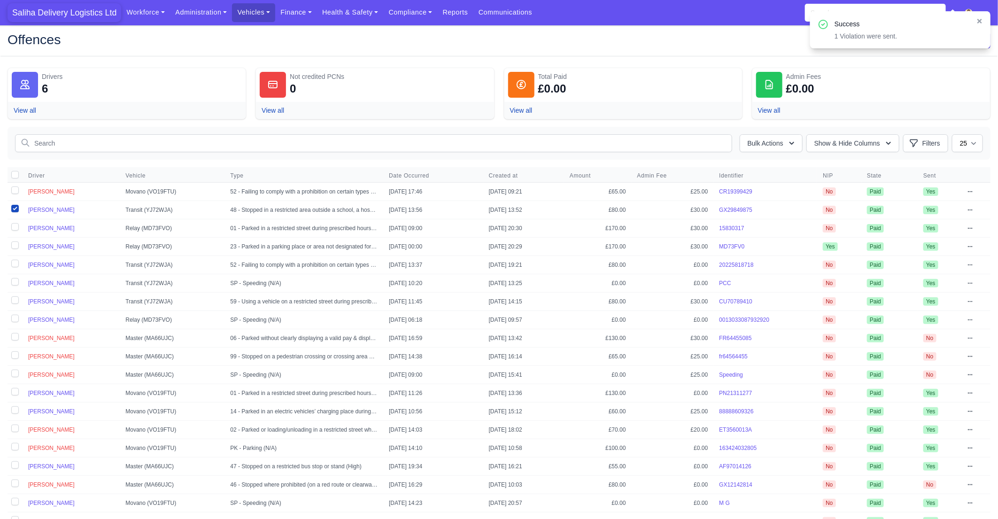
click at [47, 9] on span "Saliha Delivery Logistics Ltd" at bounding box center [65, 12] width 114 height 19
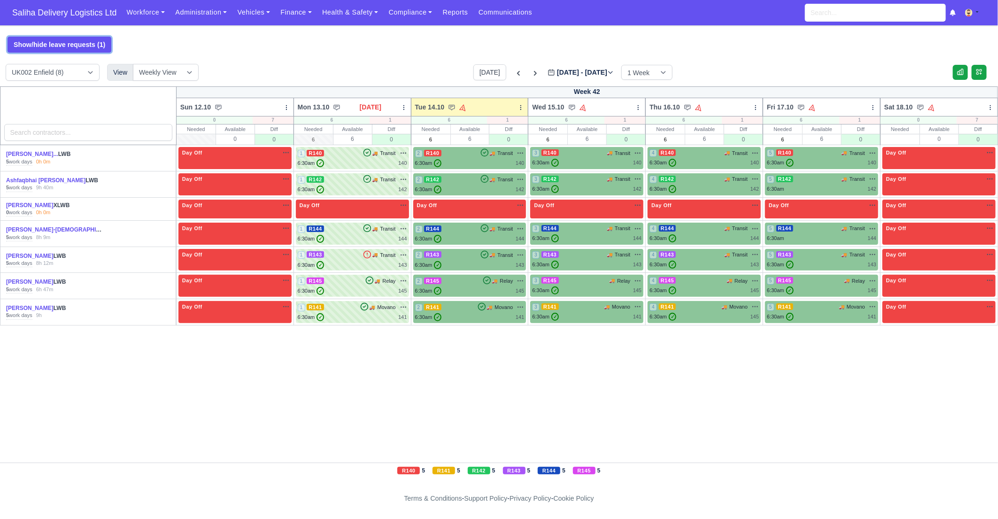
click at [46, 42] on button "Show/hide leave requests (1)" at bounding box center [60, 45] width 104 height 16
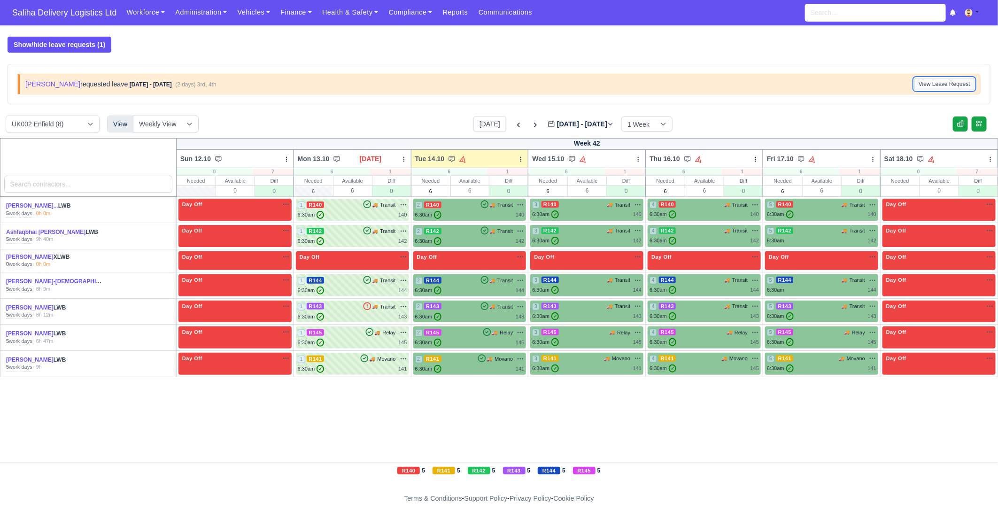
click at [933, 83] on button "View Leave Request" at bounding box center [944, 84] width 60 height 12
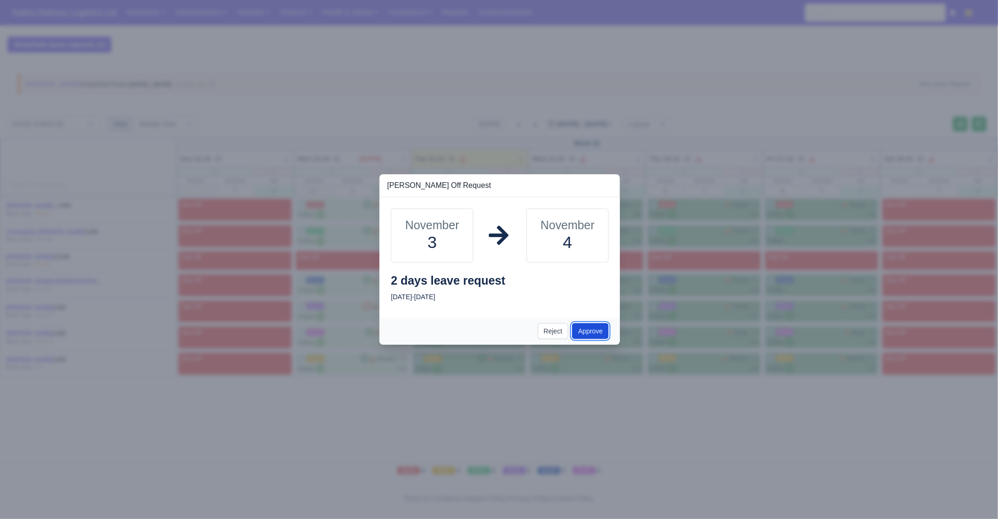
click at [593, 333] on button "Approve" at bounding box center [590, 331] width 37 height 16
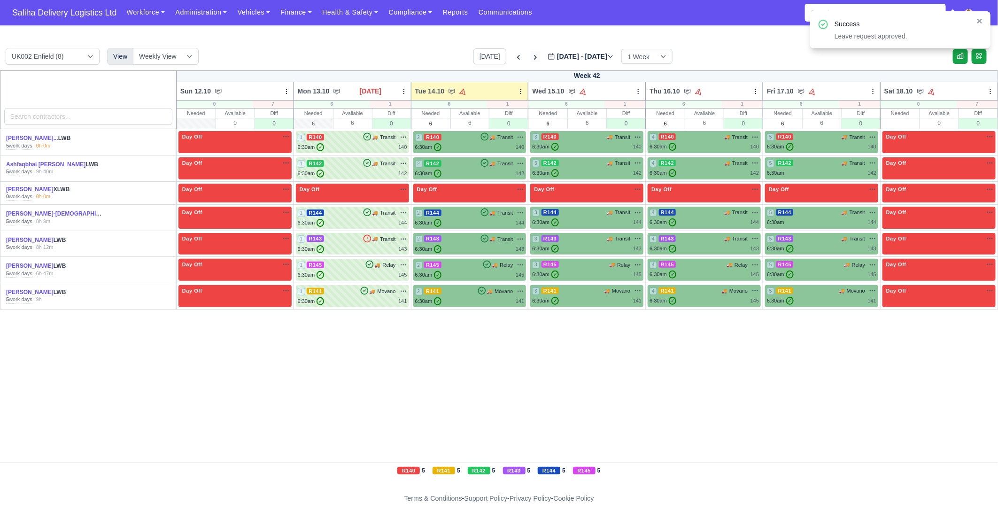
click at [534, 59] on icon at bounding box center [535, 57] width 3 height 5
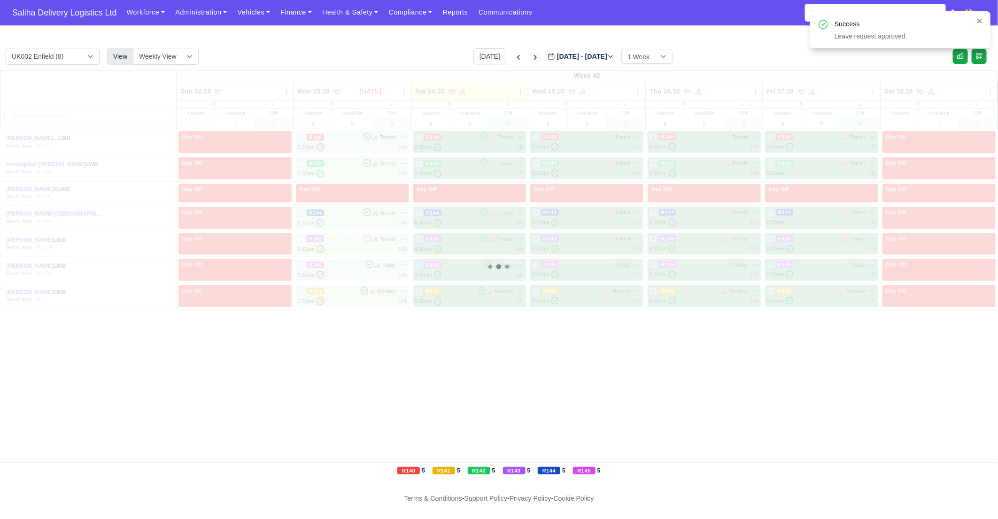
type input "2025-10-21"
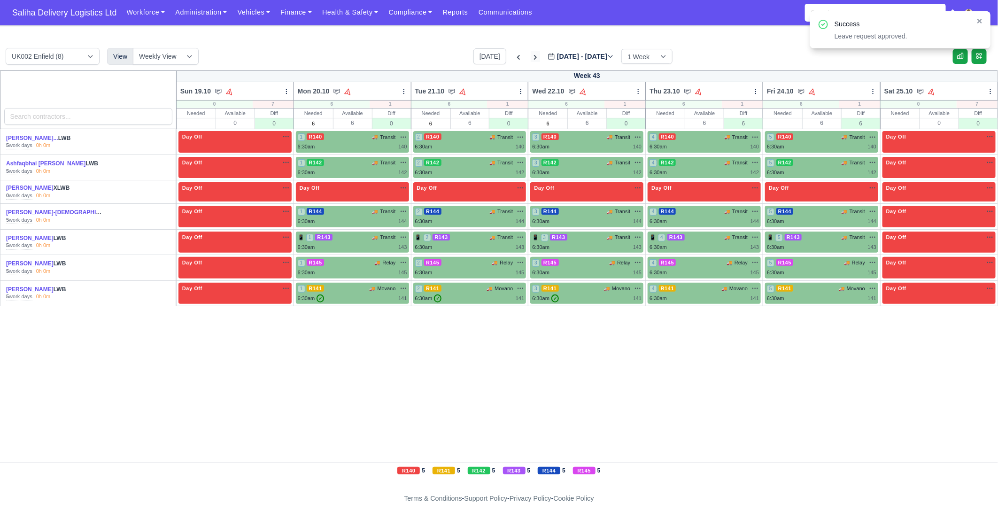
click at [534, 59] on icon at bounding box center [535, 57] width 3 height 5
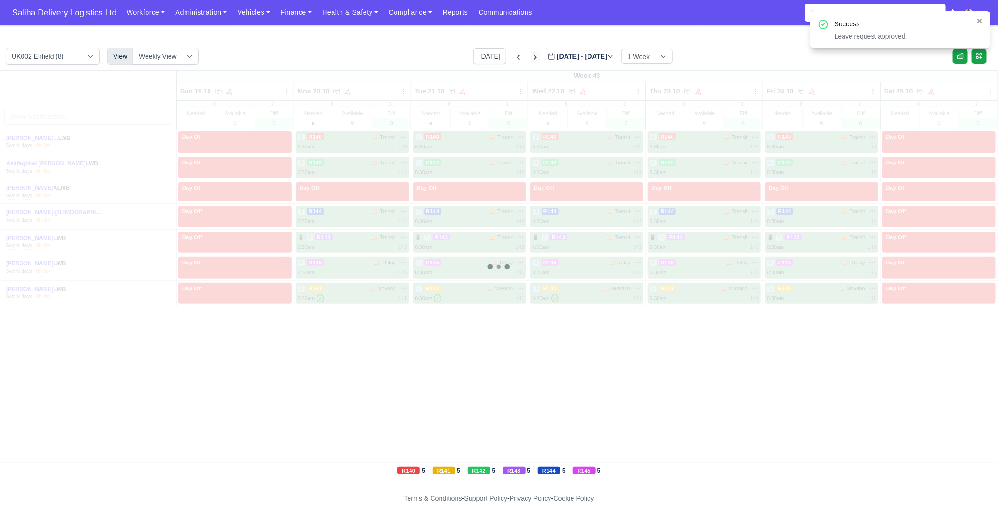
type input "2025-10-28"
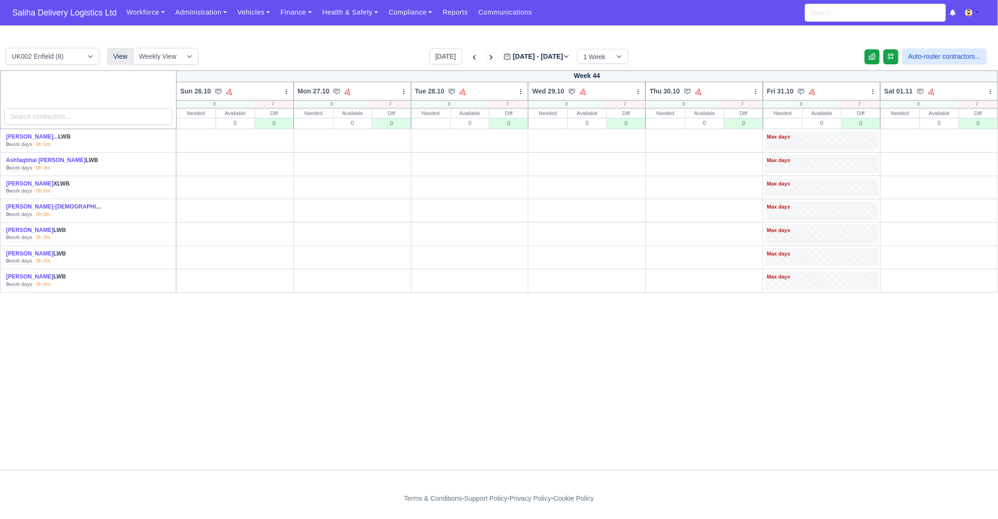
click at [523, 59] on label "Oct 26 - Nov 01, 2025 2025-10-28" at bounding box center [536, 56] width 66 height 11
click at [523, 59] on input "2025-10-28" at bounding box center [556, 61] width 106 height 20
click at [490, 57] on icon at bounding box center [491, 57] width 3 height 5
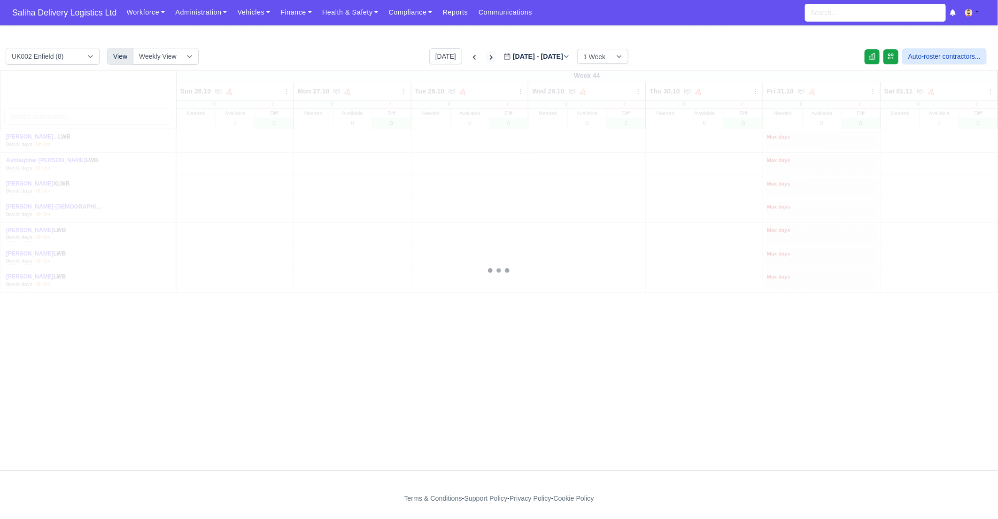
type input "2025-11-04"
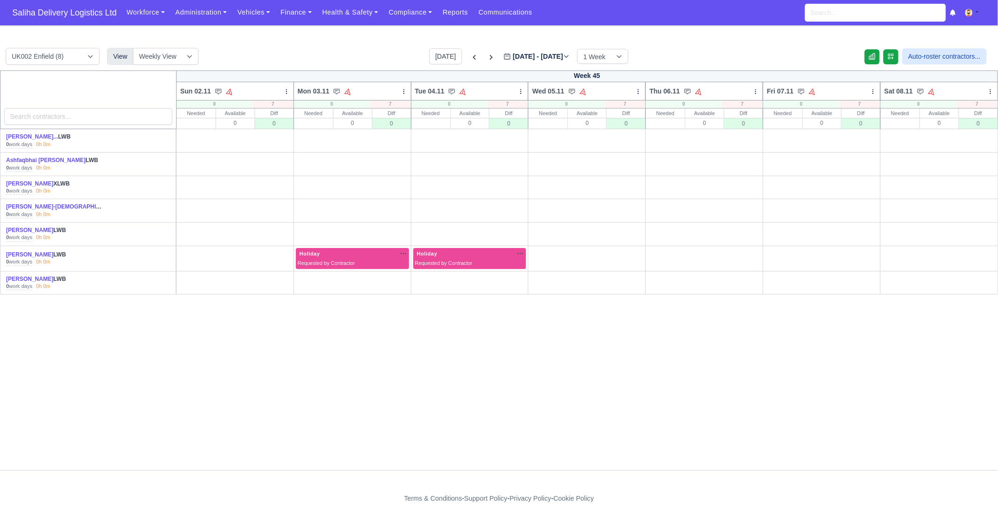
drag, startPoint x: 276, startPoint y: 252, endPoint x: 277, endPoint y: 242, distance: 9.9
click at [276, 252] on link "O" at bounding box center [280, 252] width 23 height 8
click at [280, 221] on td "W S D H O" at bounding box center [234, 210] width 117 height 23
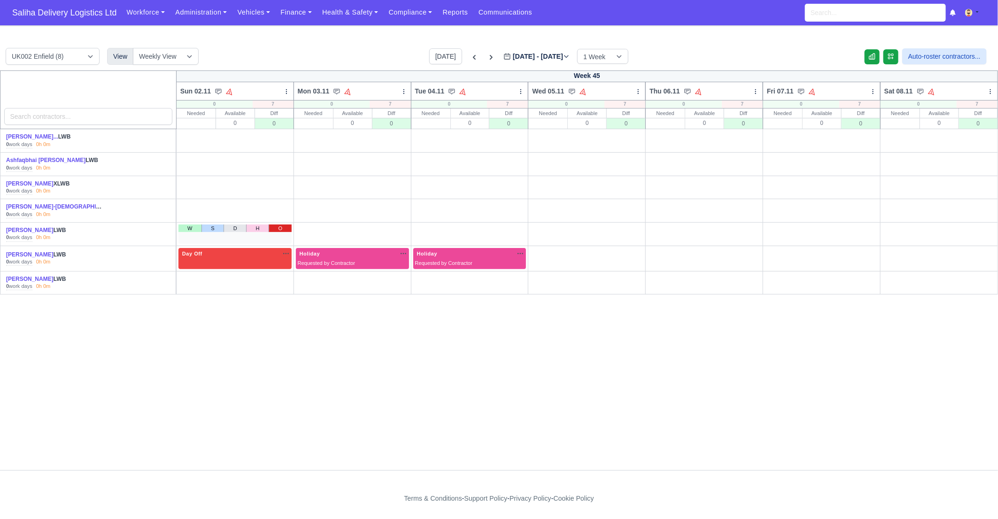
click at [278, 230] on link "O" at bounding box center [280, 228] width 23 height 8
click at [985, 136] on link "O" at bounding box center [984, 135] width 23 height 8
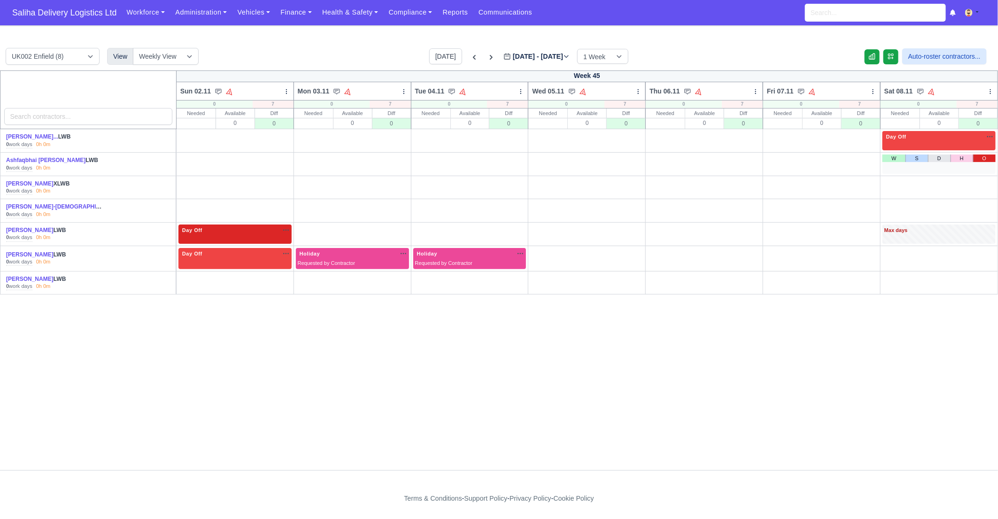
click at [986, 161] on link "O" at bounding box center [984, 159] width 23 height 8
click at [986, 181] on link "O" at bounding box center [984, 182] width 23 height 8
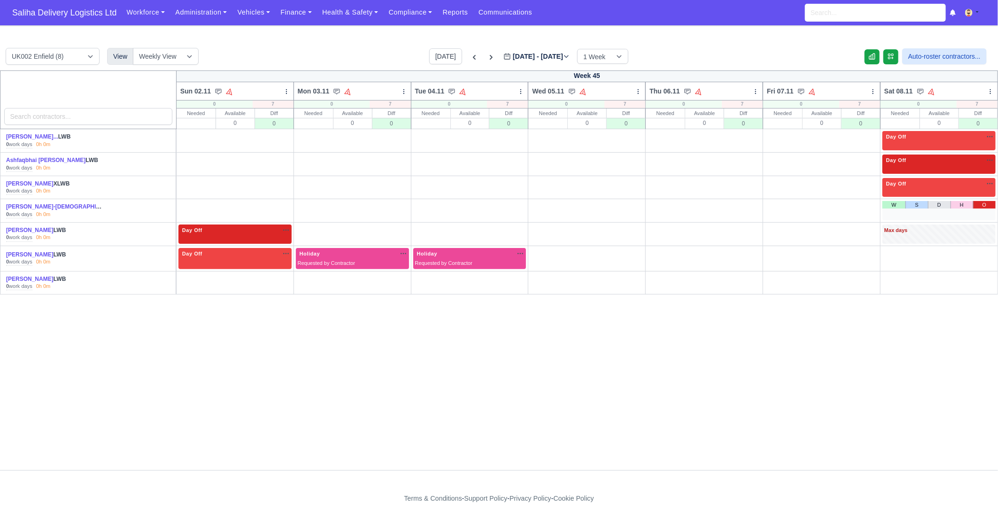
click at [987, 207] on link "O" at bounding box center [984, 205] width 23 height 8
click at [985, 252] on link "O" at bounding box center [984, 252] width 23 height 8
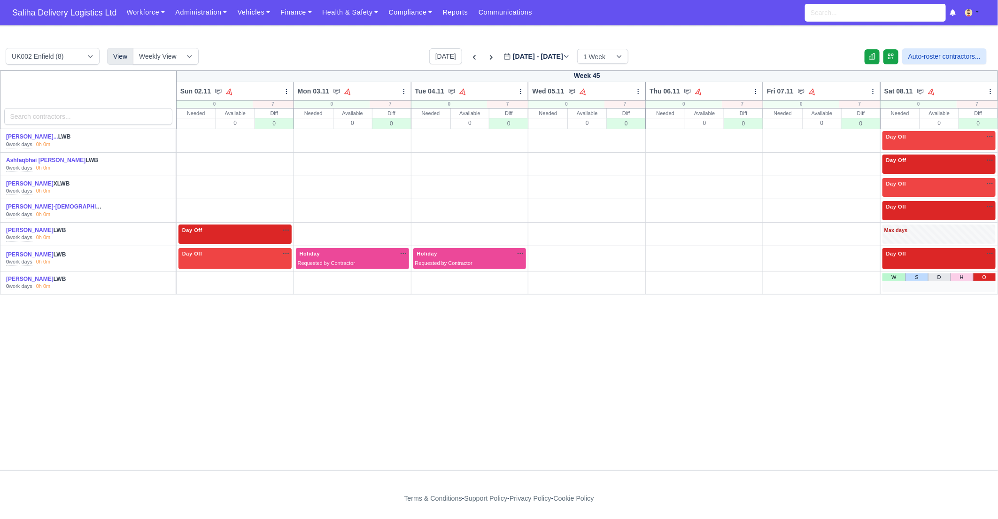
click at [986, 278] on link "O" at bounding box center [984, 277] width 23 height 8
click at [395, 228] on link "O" at bounding box center [397, 228] width 23 height 8
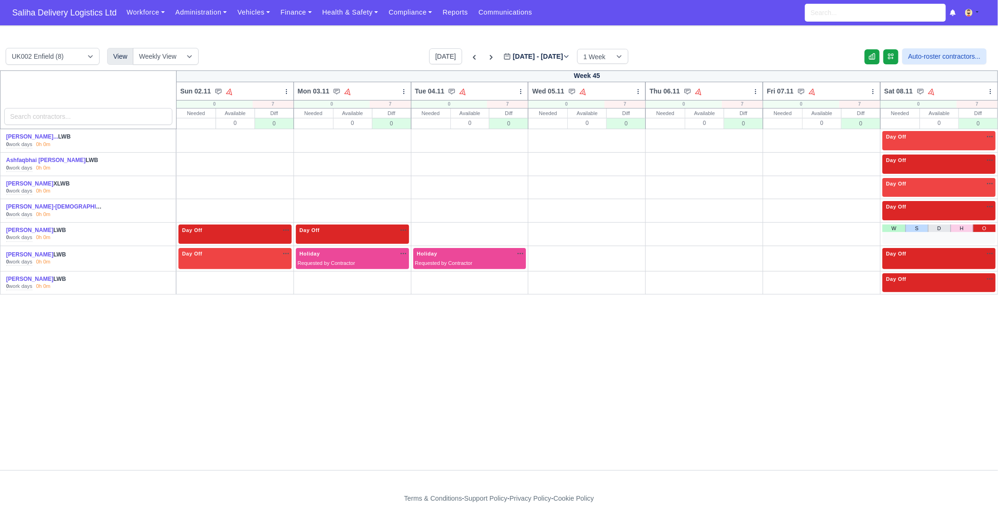
click at [988, 230] on link "O" at bounding box center [984, 228] width 23 height 8
click at [357, 233] on div "Day Off Available" at bounding box center [352, 233] width 113 height 19
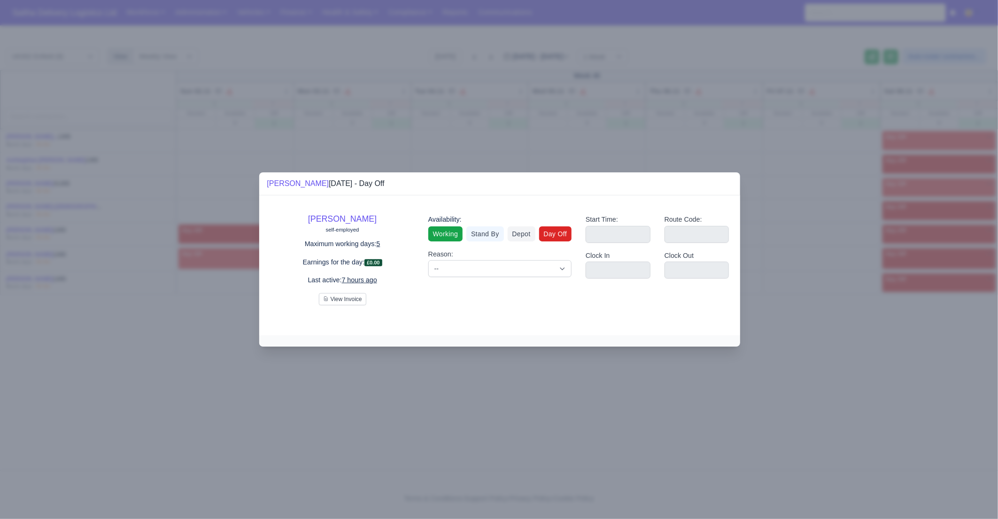
click at [450, 233] on link "Working" at bounding box center [445, 233] width 34 height 15
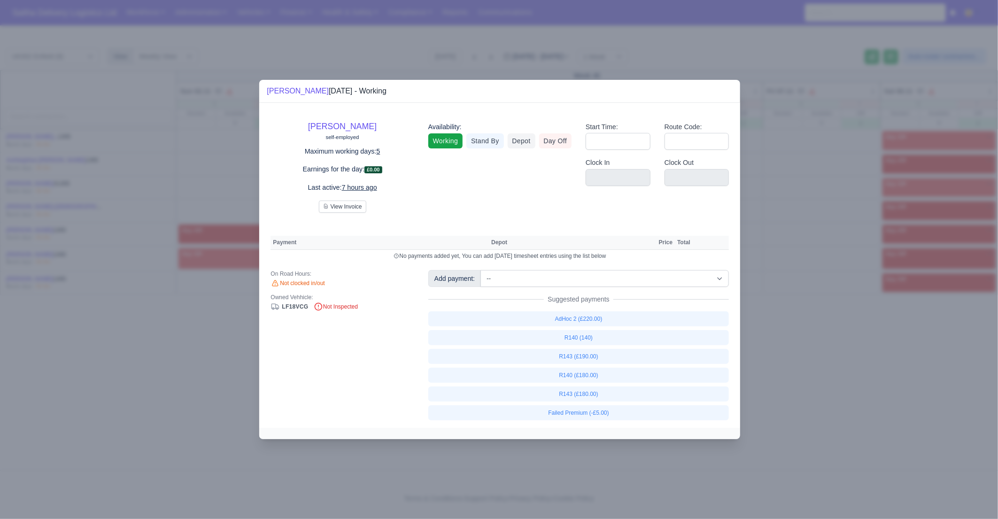
drag, startPoint x: 247, startPoint y: 397, endPoint x: 235, endPoint y: 395, distance: 11.5
click at [241, 396] on div at bounding box center [499, 259] width 998 height 519
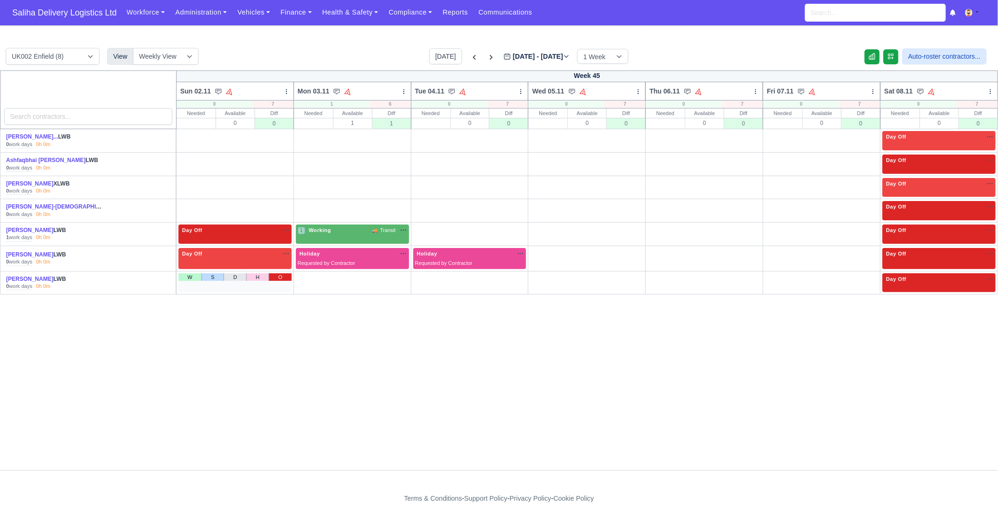
click at [280, 276] on link "O" at bounding box center [280, 277] width 23 height 8
click at [282, 209] on div "W S D H O" at bounding box center [234, 210] width 113 height 19
click at [281, 206] on link "O" at bounding box center [280, 205] width 23 height 8
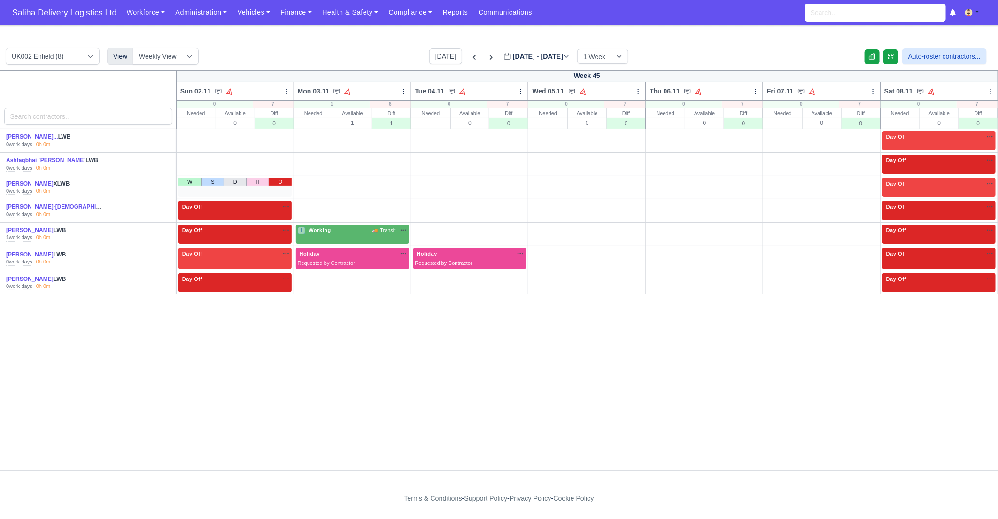
click at [282, 181] on link "O" at bounding box center [280, 182] width 23 height 8
click at [281, 165] on div "W S D H O" at bounding box center [234, 164] width 113 height 19
click at [281, 155] on link "O" at bounding box center [280, 159] width 23 height 8
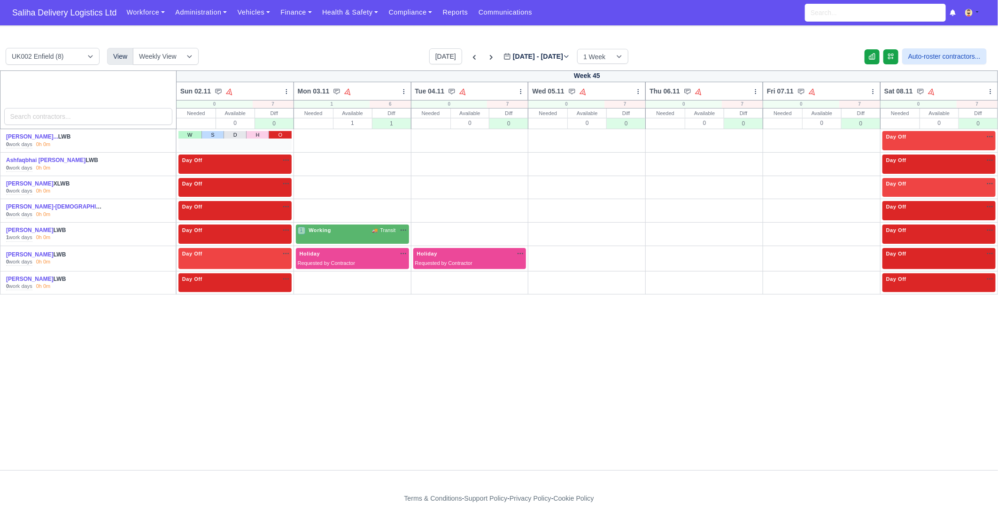
click at [281, 134] on link "O" at bounding box center [280, 135] width 23 height 8
click at [306, 137] on link "W" at bounding box center [307, 135] width 23 height 8
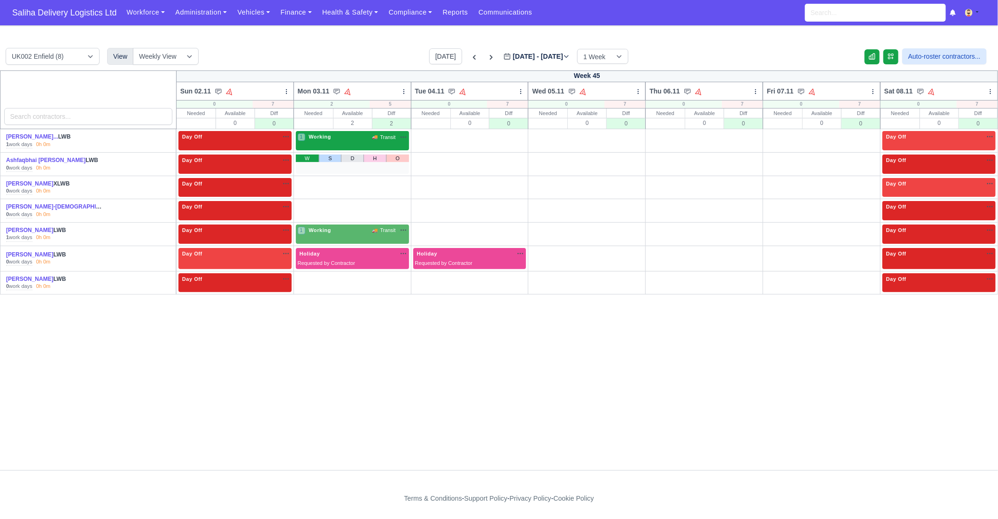
click at [305, 159] on link "W" at bounding box center [307, 159] width 23 height 8
click at [306, 179] on link "W" at bounding box center [307, 182] width 23 height 8
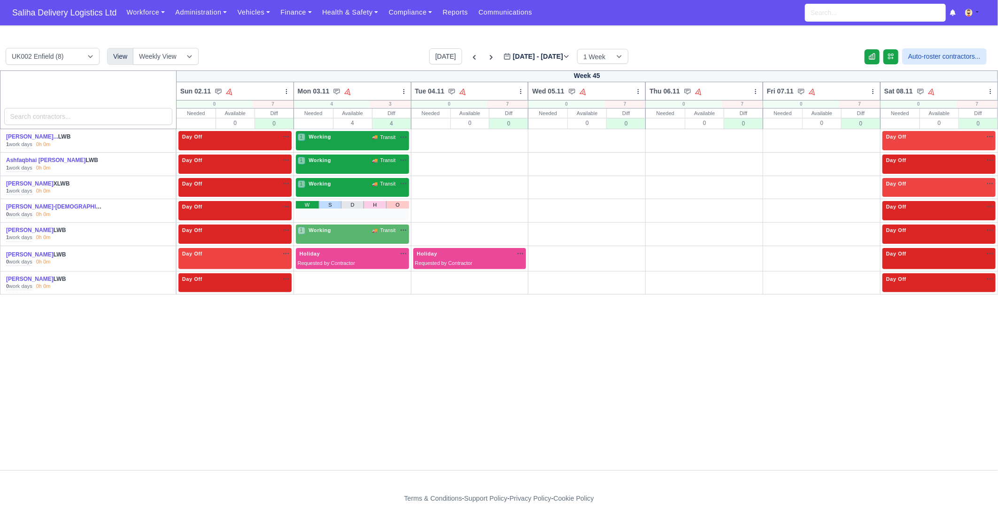
click at [308, 207] on link "W" at bounding box center [307, 205] width 23 height 8
click at [304, 278] on link "W" at bounding box center [307, 277] width 23 height 8
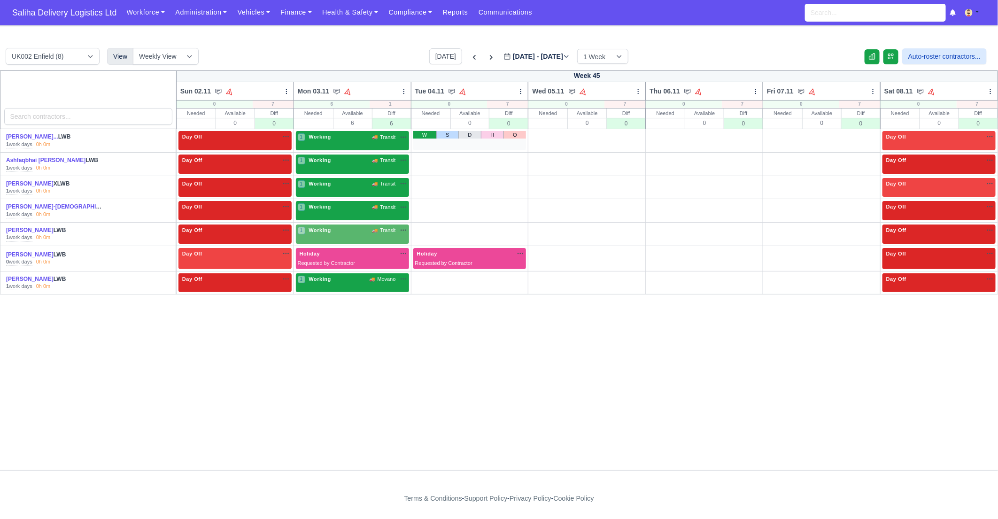
click at [418, 138] on link "W" at bounding box center [424, 135] width 23 height 8
click at [419, 160] on link "W" at bounding box center [424, 159] width 23 height 8
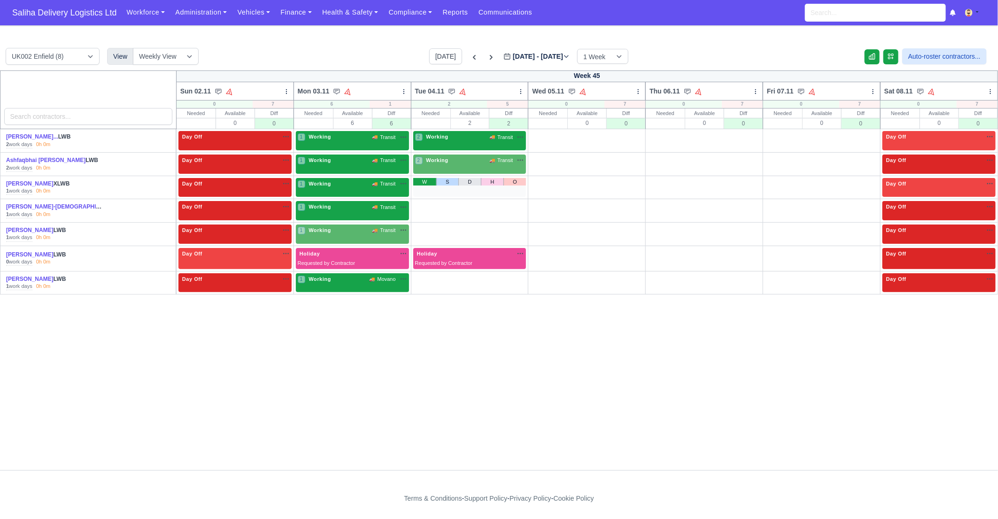
click at [420, 183] on link "W" at bounding box center [424, 182] width 23 height 8
click at [420, 201] on link "W" at bounding box center [424, 205] width 23 height 8
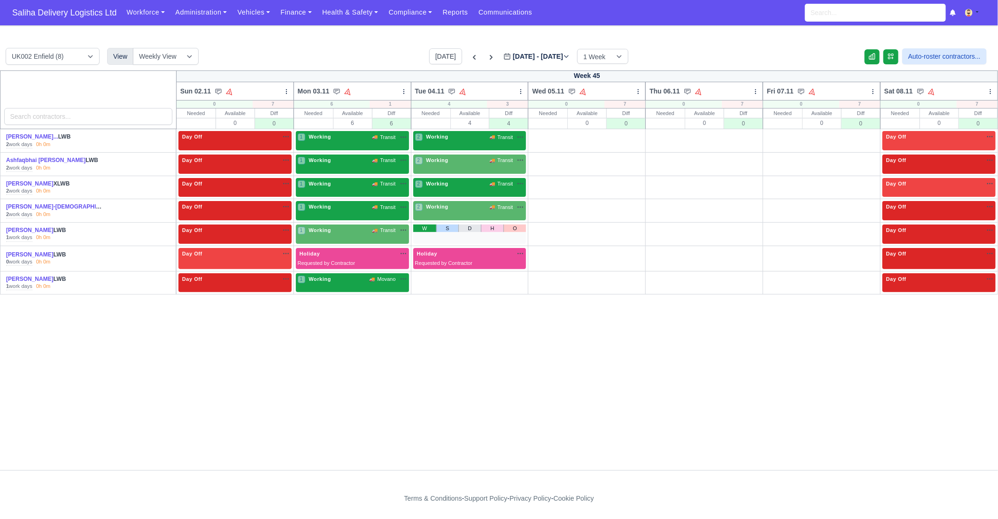
click at [422, 226] on link "W" at bounding box center [424, 228] width 23 height 8
click at [422, 275] on link "W" at bounding box center [424, 277] width 23 height 8
drag, startPoint x: 531, startPoint y: 249, endPoint x: 552, endPoint y: 251, distance: 21.7
click at [530, 249] on link "W" at bounding box center [541, 252] width 23 height 8
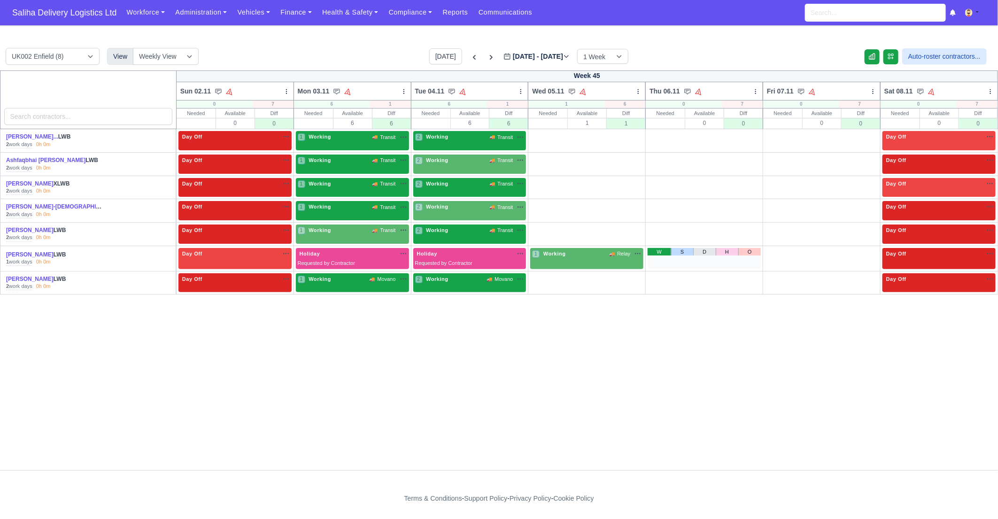
click at [660, 251] on link "W" at bounding box center [659, 252] width 23 height 8
click at [777, 249] on link "W" at bounding box center [776, 252] width 23 height 8
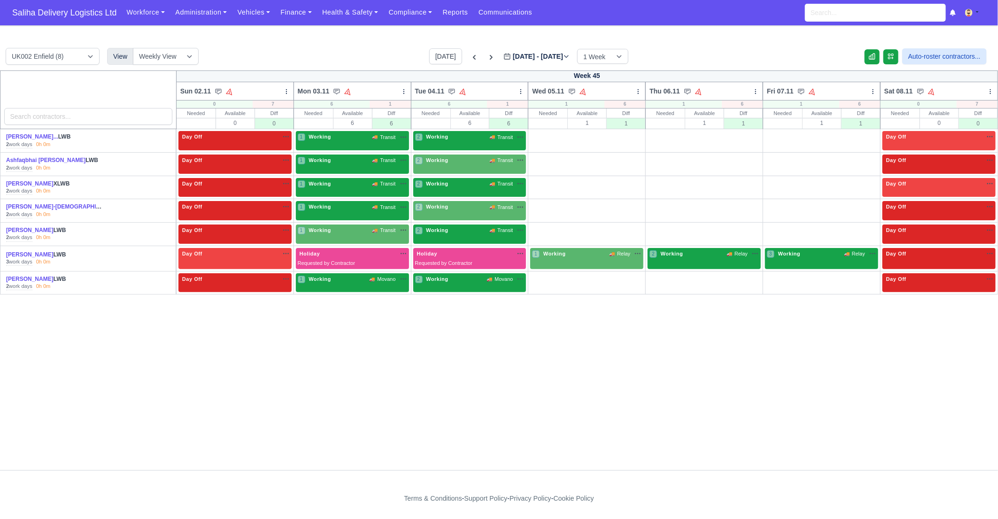
drag, startPoint x: 629, startPoint y: 180, endPoint x: 649, endPoint y: 181, distance: 19.3
click at [629, 180] on link "O" at bounding box center [632, 182] width 23 height 8
click at [744, 183] on link "O" at bounding box center [749, 182] width 23 height 8
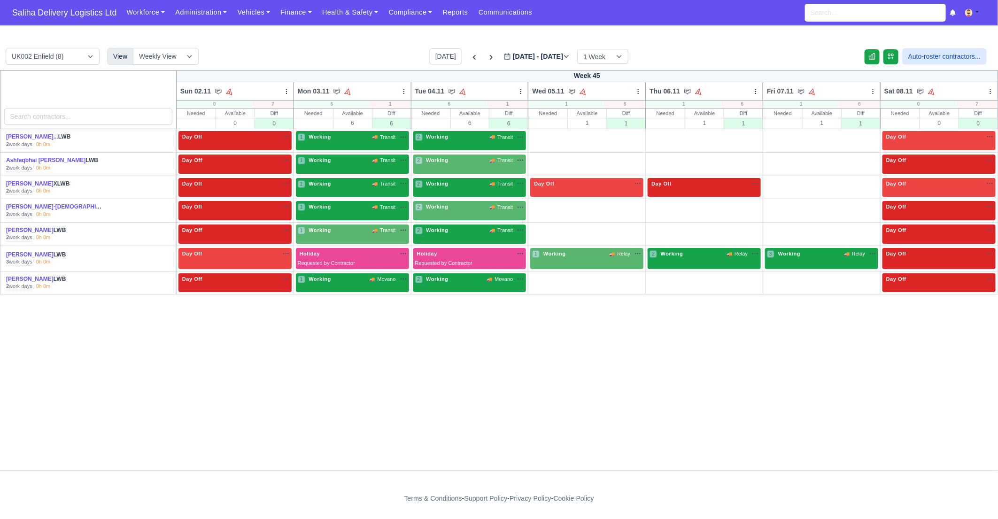
click at [864, 182] on link "O" at bounding box center [867, 182] width 23 height 8
click at [312, 12] on link "Finance" at bounding box center [296, 12] width 42 height 18
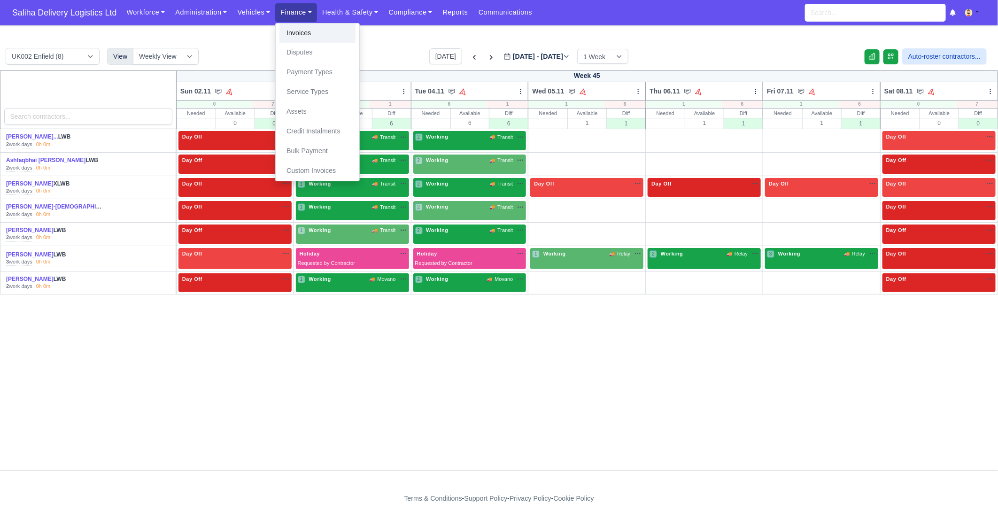
click at [311, 30] on link "Invoices" at bounding box center [317, 33] width 76 height 20
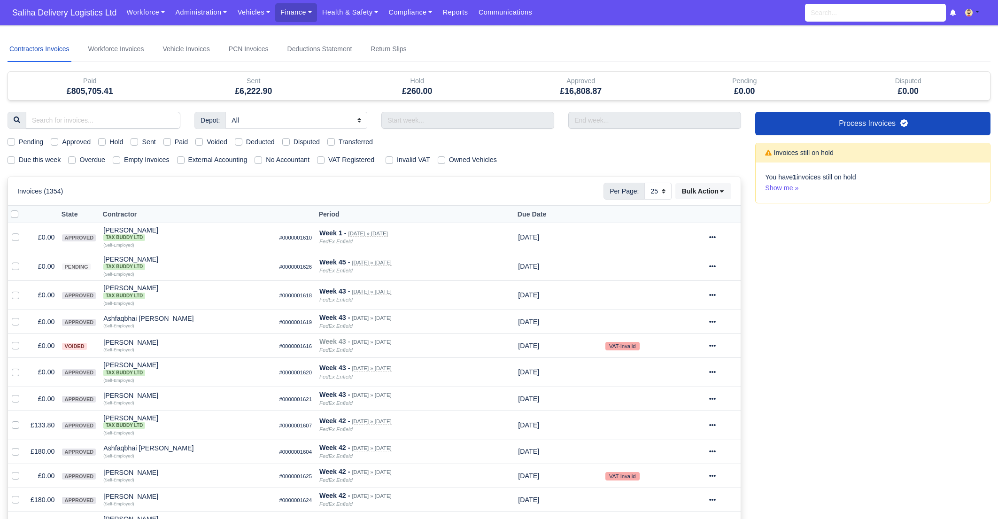
select select "25"
click at [52, 13] on span "Saliha Delivery Logistics Ltd" at bounding box center [65, 12] width 114 height 19
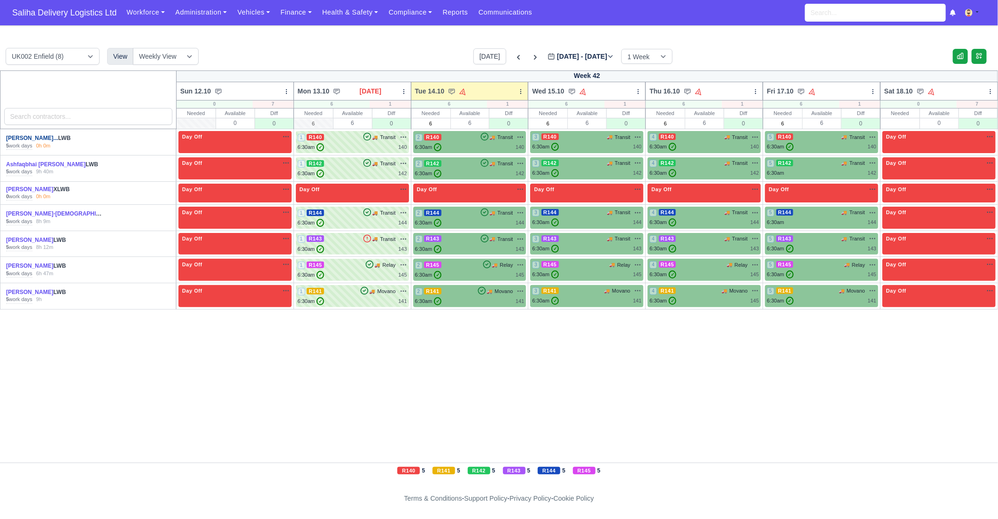
click at [45, 139] on link "[PERSON_NAME]..." at bounding box center [32, 138] width 52 height 7
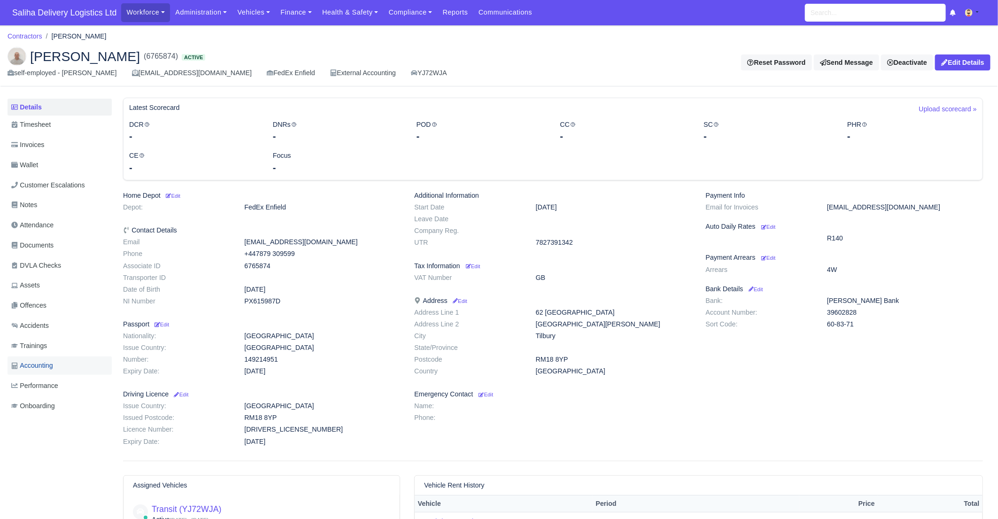
click at [53, 366] on span "Accounting" at bounding box center [32, 365] width 42 height 11
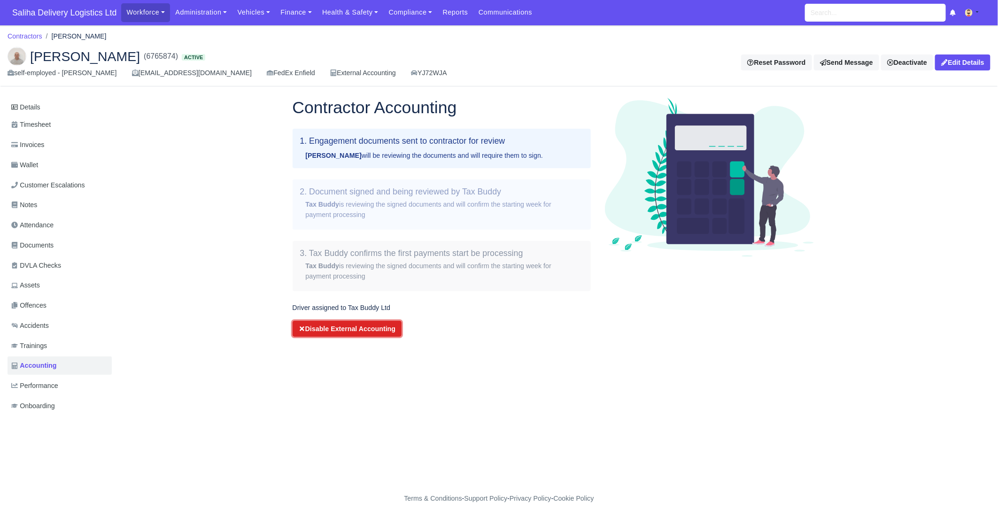
click at [316, 333] on button "Disable External Accounting" at bounding box center [347, 329] width 109 height 16
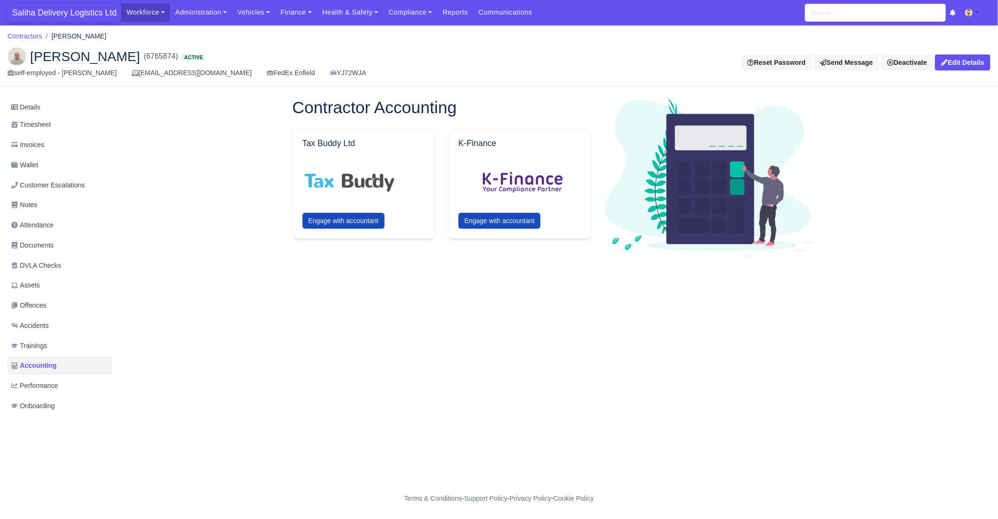
click at [60, 16] on span "Saliha Delivery Logistics Ltd" at bounding box center [65, 12] width 114 height 19
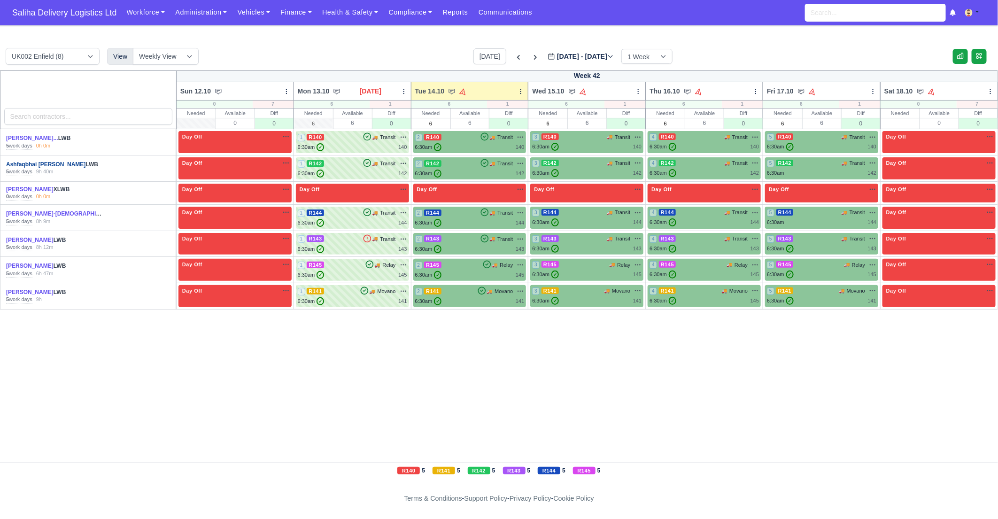
click at [37, 164] on link "Ashfaqbhai [PERSON_NAME]" at bounding box center [45, 164] width 79 height 7
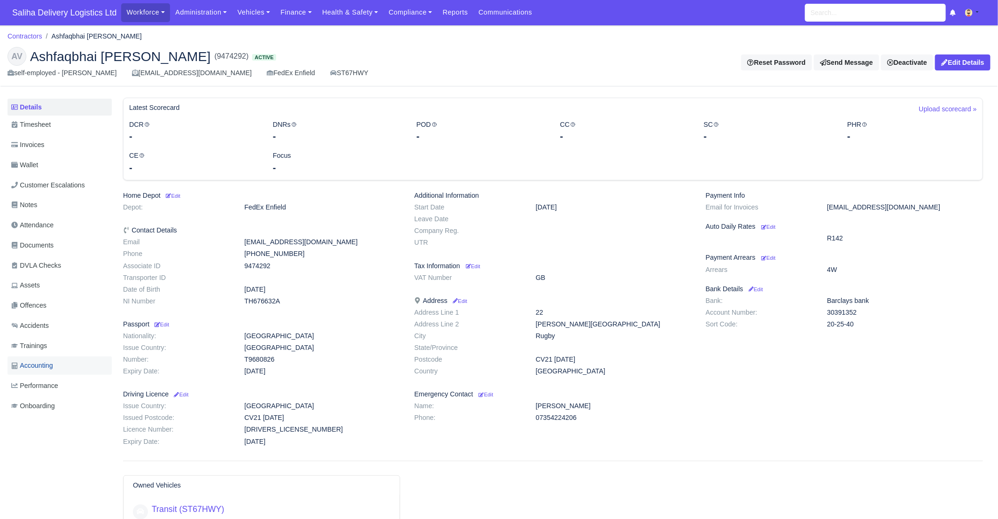
click at [46, 369] on span "Accounting" at bounding box center [32, 365] width 42 height 11
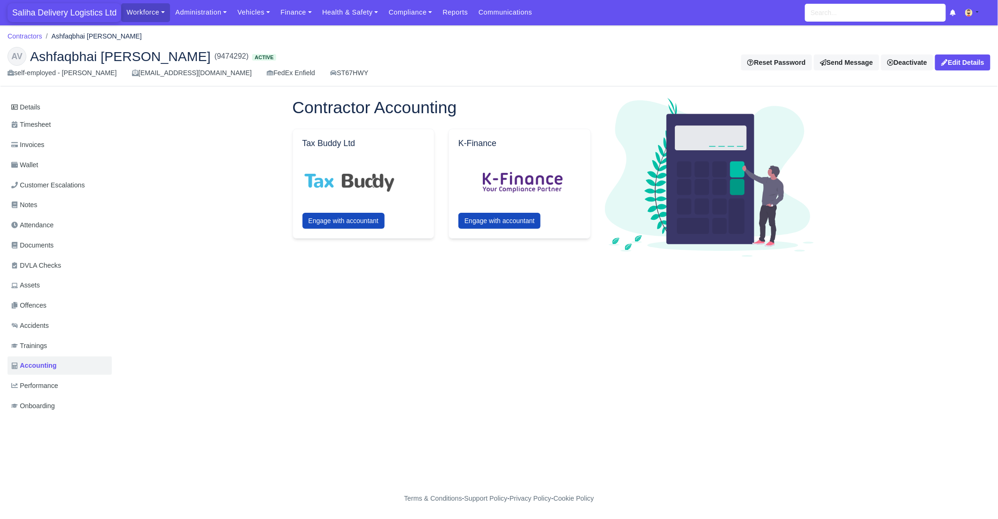
click at [52, 12] on span "Saliha Delivery Logistics Ltd" at bounding box center [65, 12] width 114 height 19
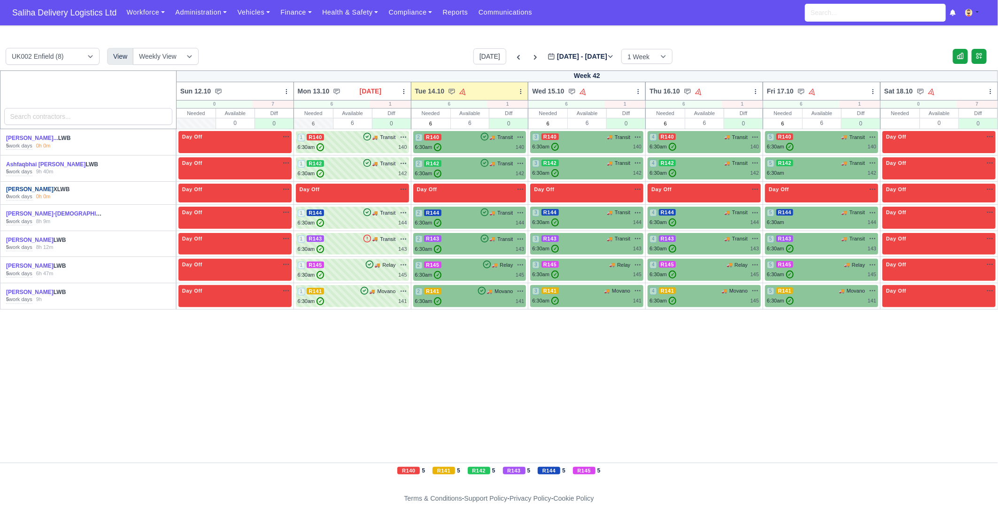
click at [26, 190] on link "[PERSON_NAME]" at bounding box center [29, 189] width 47 height 7
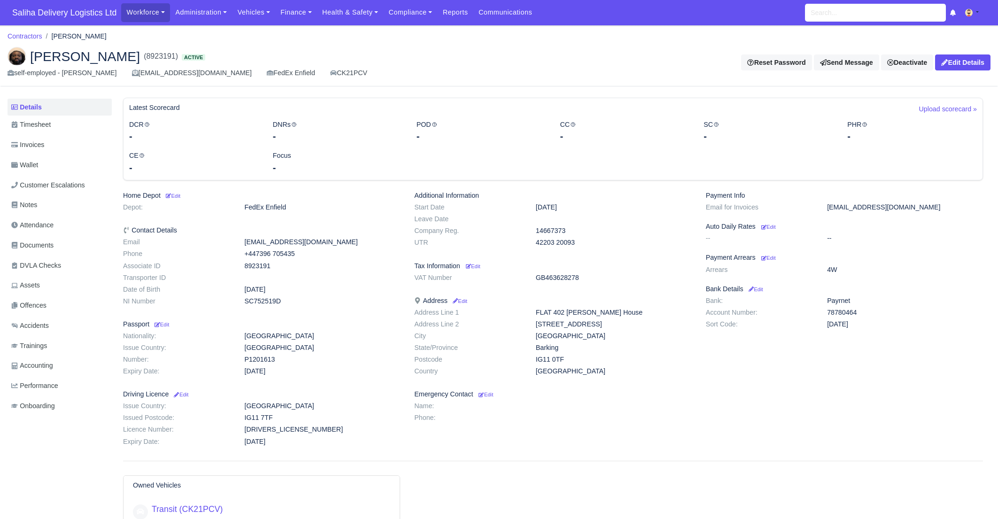
scroll to position [0, 0]
click at [39, 367] on span "Accounting" at bounding box center [32, 365] width 42 height 11
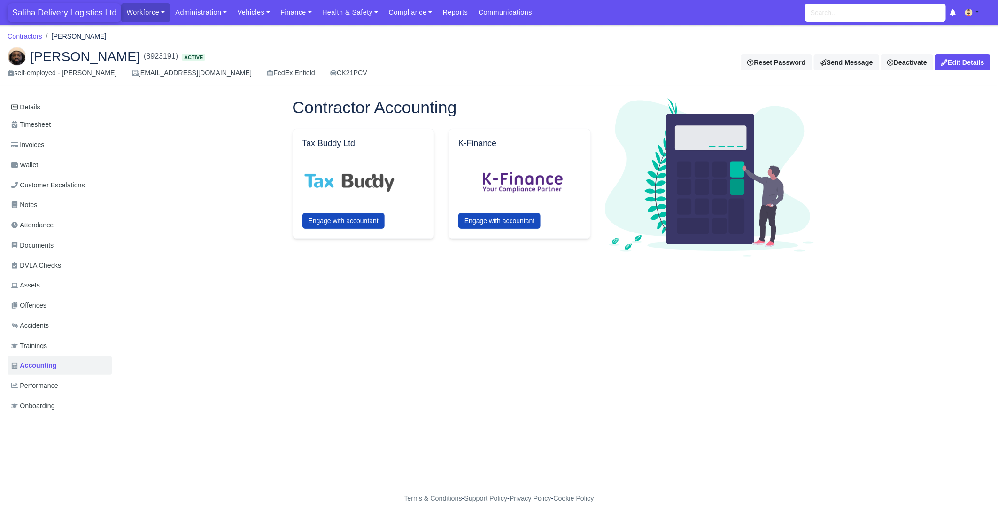
click at [63, 9] on span "Saliha Delivery Logistics Ltd" at bounding box center [65, 12] width 114 height 19
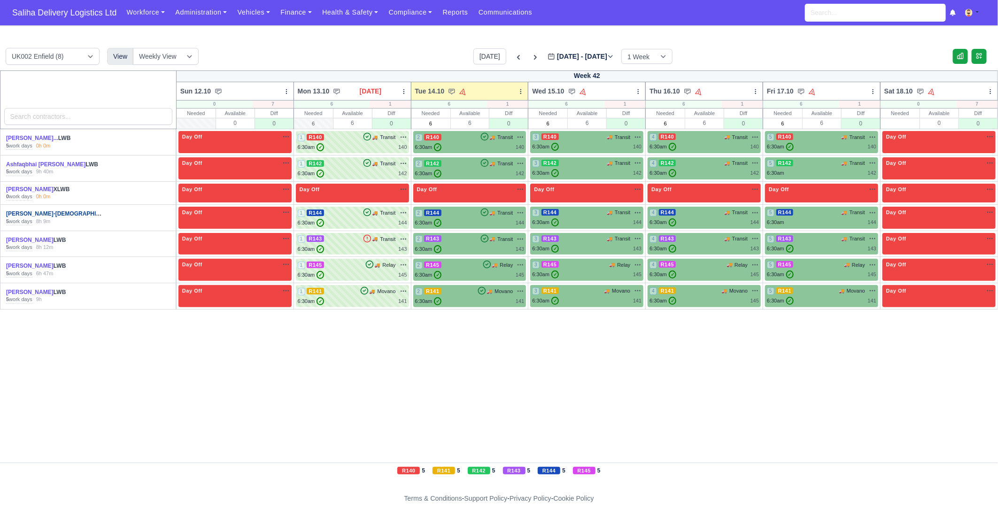
click at [38, 214] on link "Howard Deslandes-Gay..." at bounding box center [65, 213] width 118 height 7
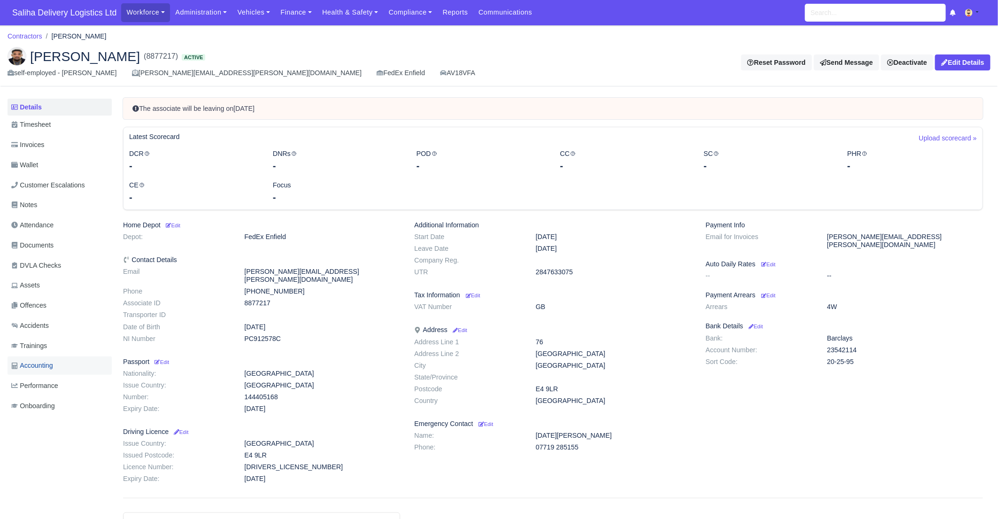
click at [44, 367] on span "Accounting" at bounding box center [32, 365] width 42 height 11
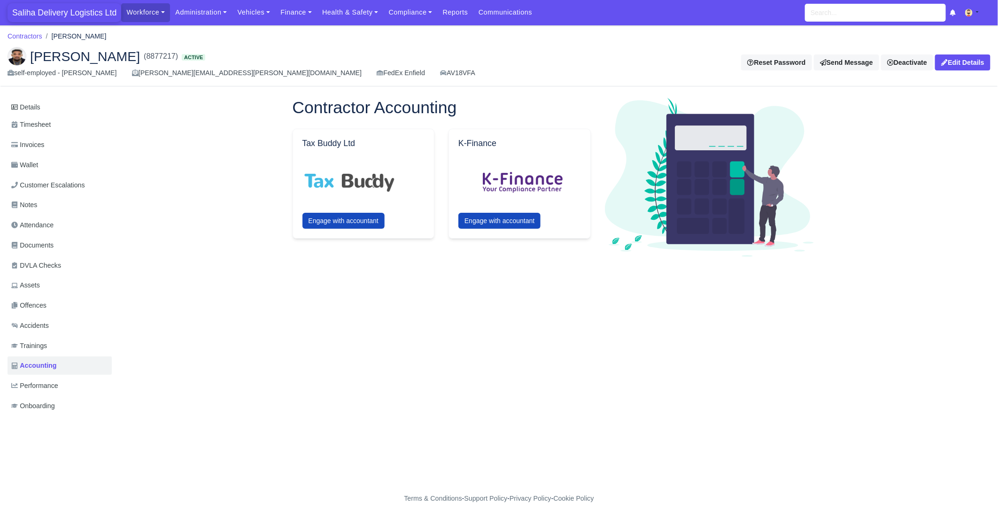
click at [54, 12] on span "Saliha Delivery Logistics Ltd" at bounding box center [65, 12] width 114 height 19
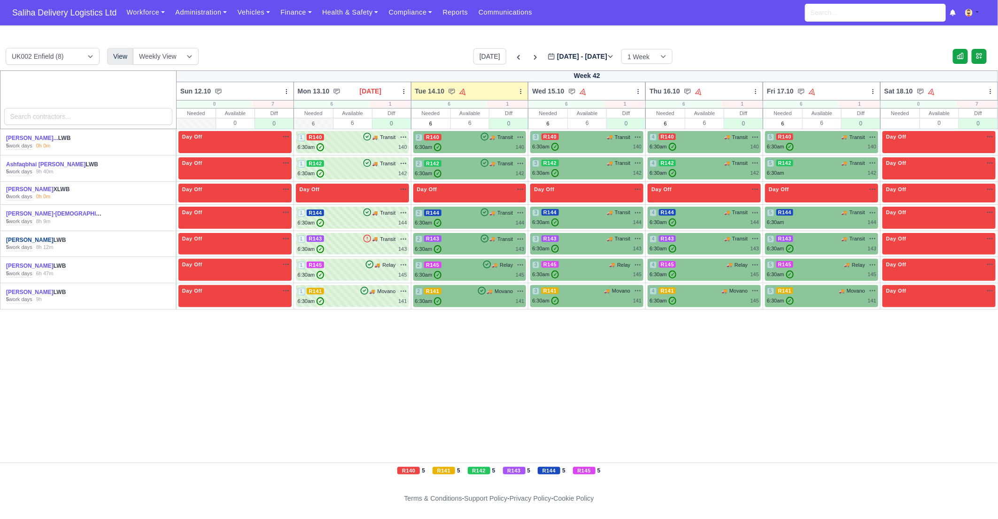
click at [37, 241] on link "[PERSON_NAME]" at bounding box center [29, 240] width 47 height 7
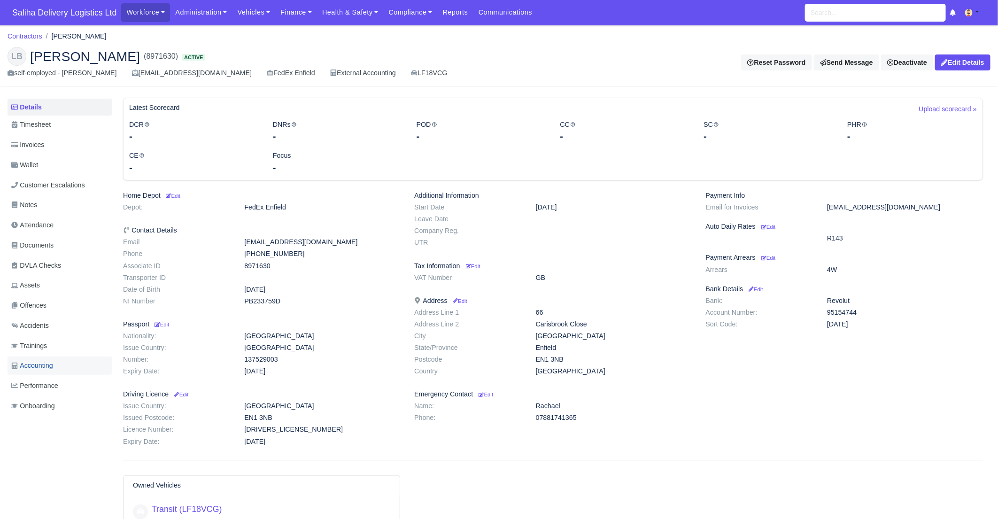
click at [43, 362] on span "Accounting" at bounding box center [32, 365] width 42 height 11
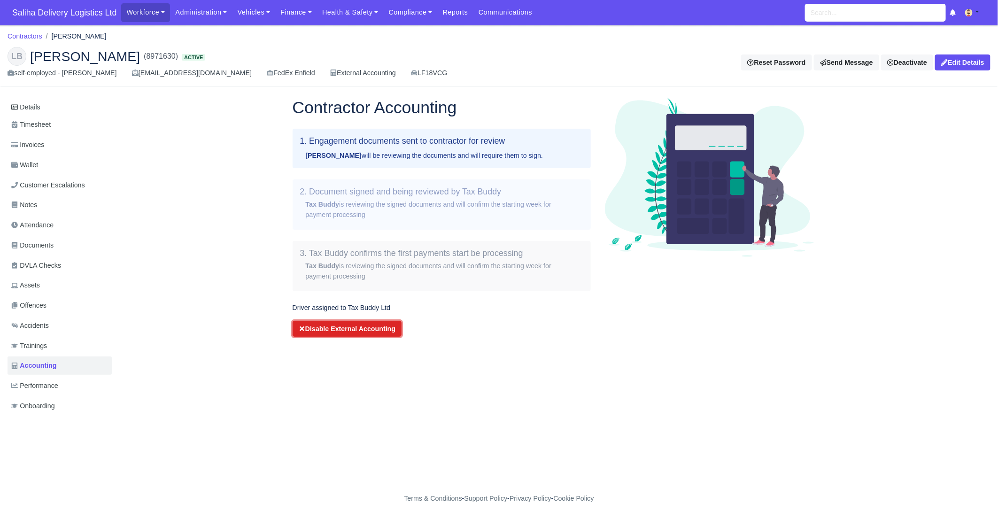
click at [338, 333] on button "Disable External Accounting" at bounding box center [347, 329] width 109 height 16
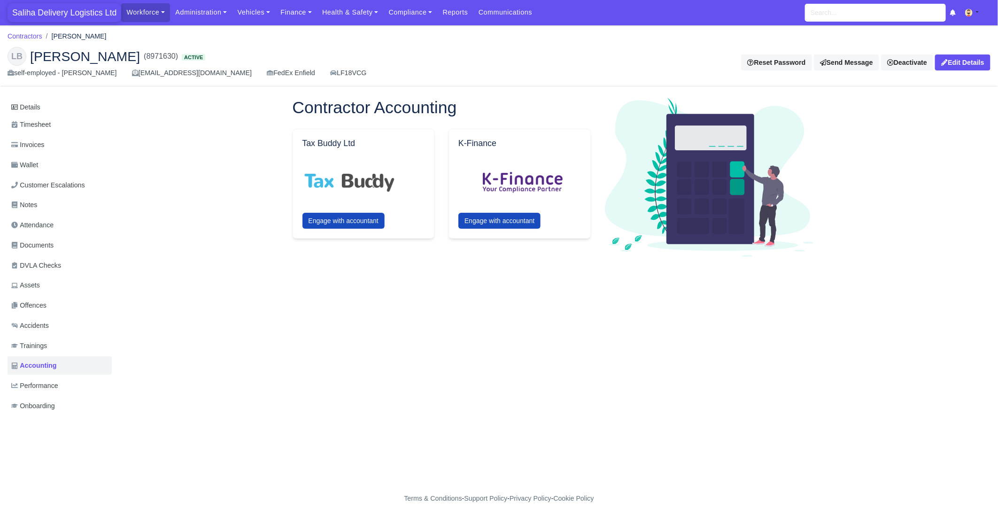
click at [43, 13] on span "Saliha Delivery Logistics Ltd" at bounding box center [65, 12] width 114 height 19
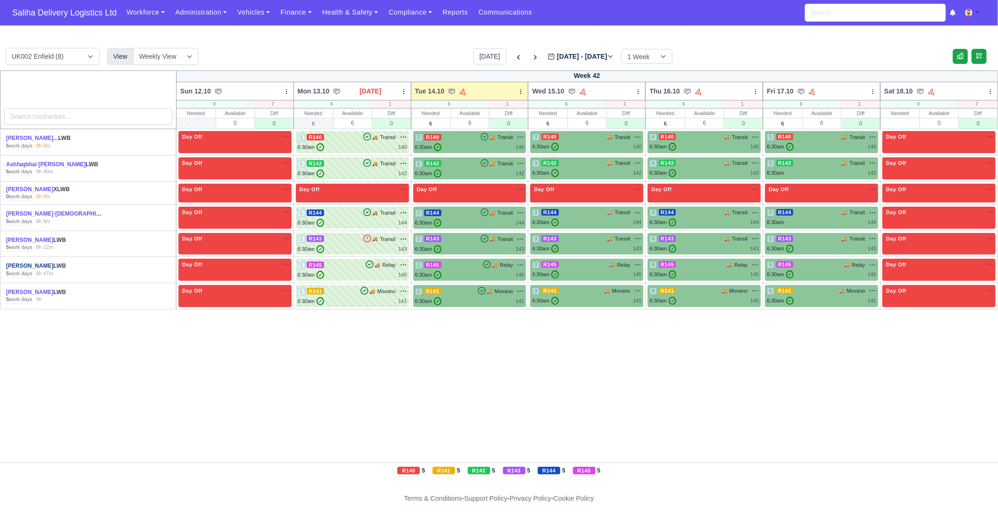
click at [30, 264] on link "[PERSON_NAME]" at bounding box center [29, 266] width 47 height 7
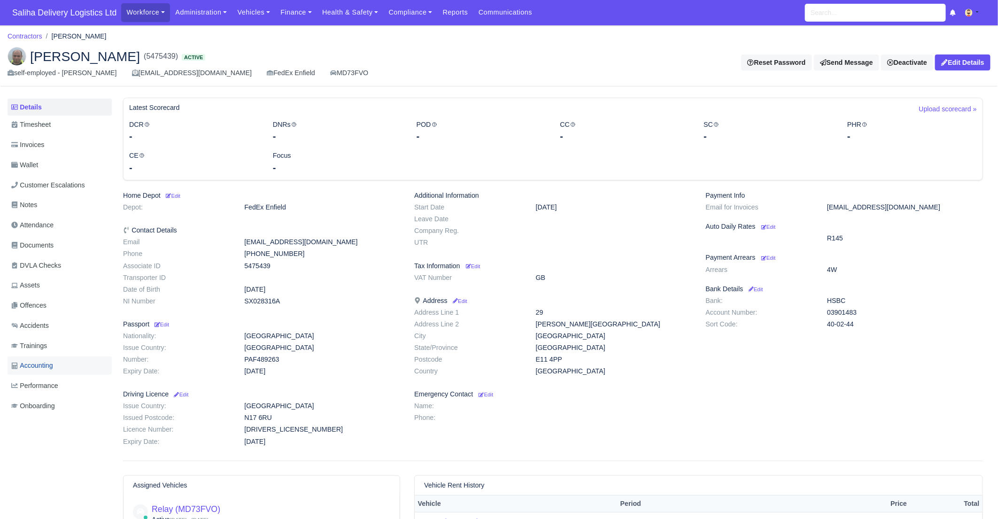
click at [53, 365] on span "Accounting" at bounding box center [32, 365] width 42 height 11
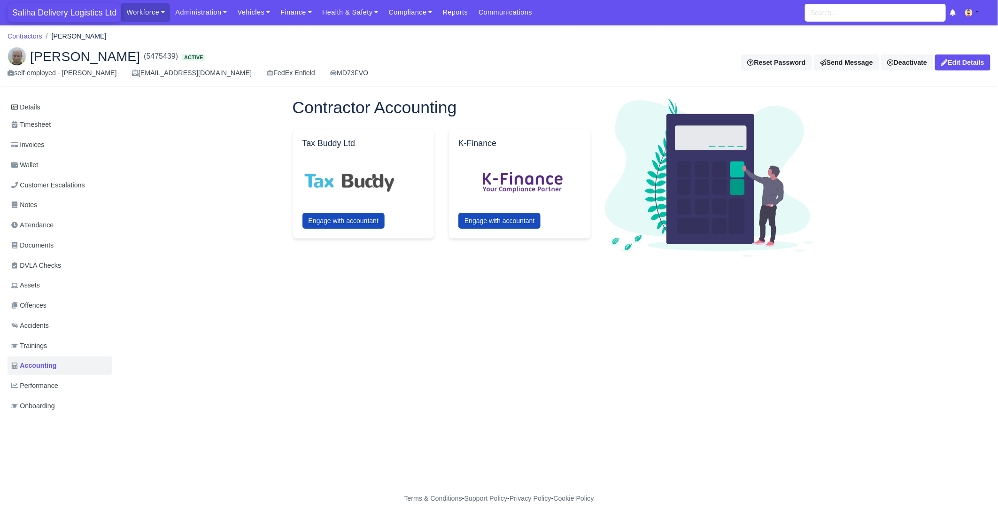
click at [79, 9] on span "Saliha Delivery Logistics Ltd" at bounding box center [65, 12] width 114 height 19
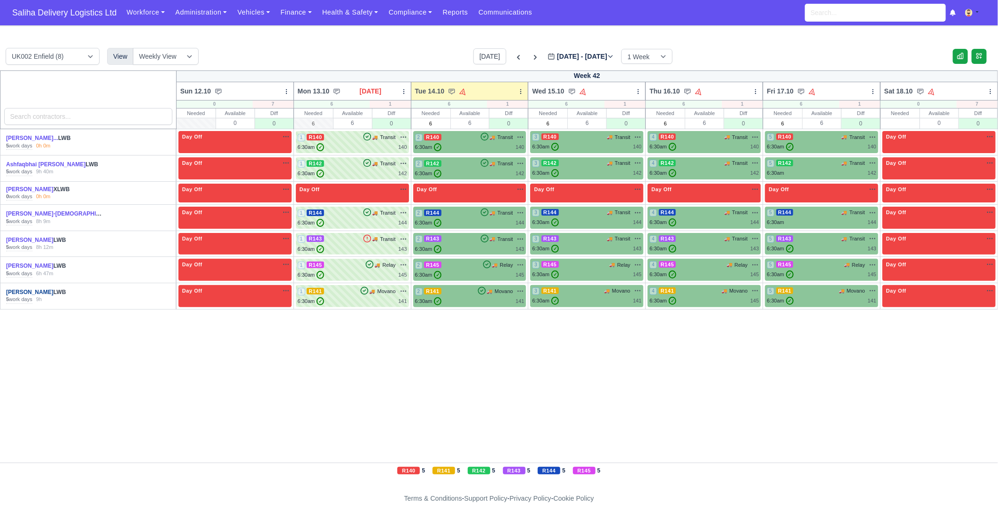
click at [35, 292] on link "[PERSON_NAME]" at bounding box center [29, 292] width 47 height 7
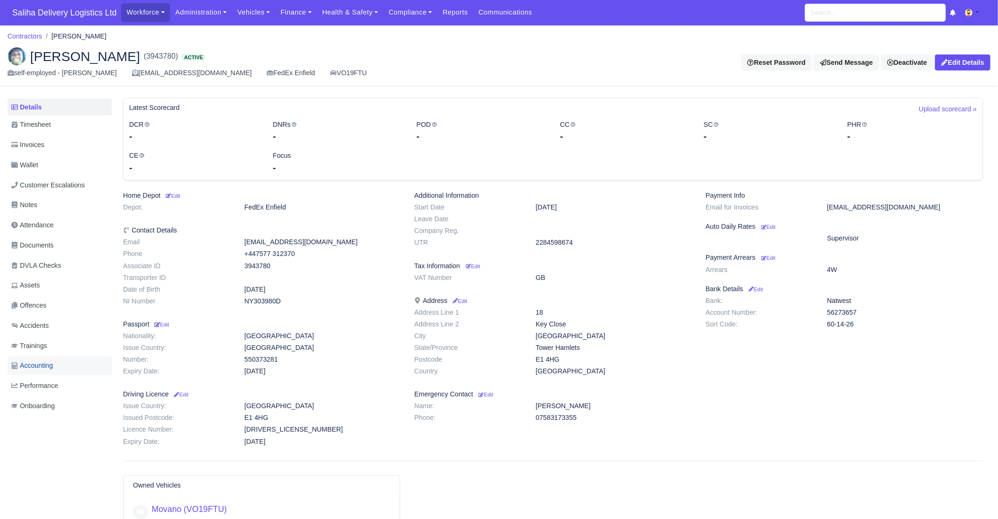
click at [39, 363] on span "Accounting" at bounding box center [32, 365] width 42 height 11
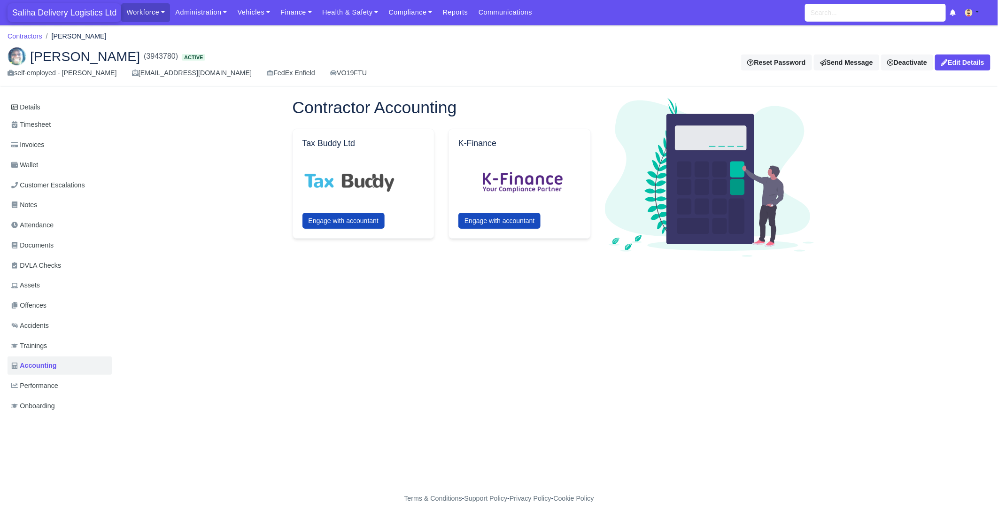
click at [57, 14] on span "Saliha Delivery Logistics Ltd" at bounding box center [65, 12] width 114 height 19
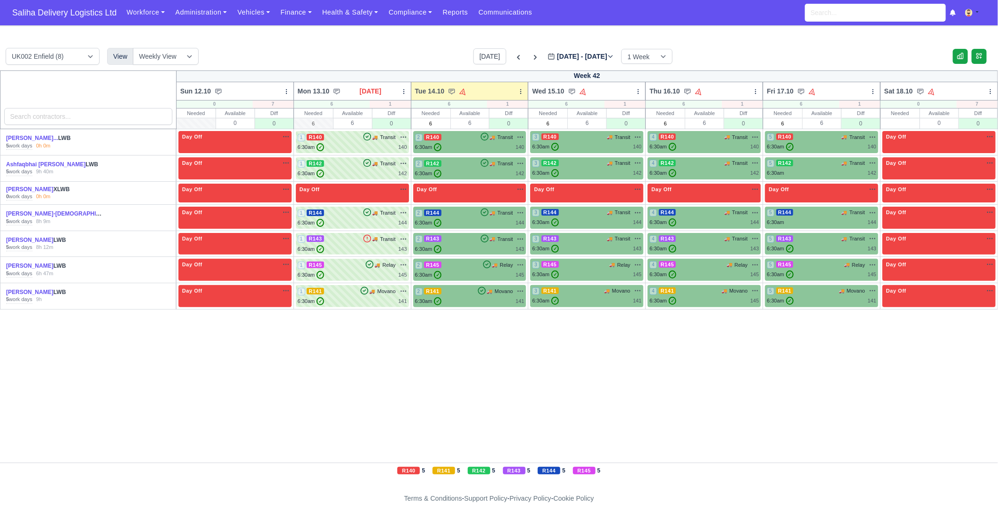
click at [831, 50] on div "UK002 Enfield (8) View Weekly View Wave times Daily Roster Today Oct 12 - Oct 1…" at bounding box center [499, 59] width 998 height 23
click at [282, 13] on link "Finance" at bounding box center [296, 12] width 42 height 18
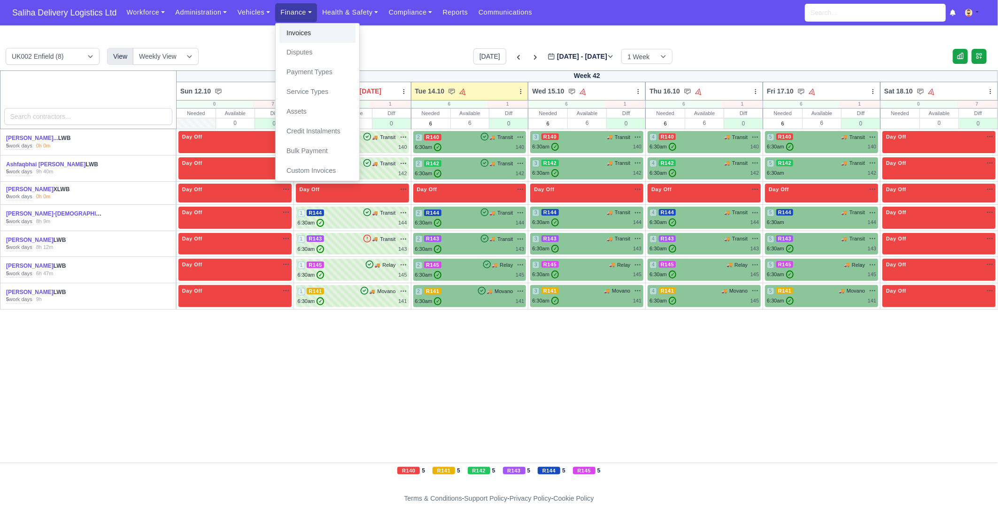
click at [299, 30] on link "Invoices" at bounding box center [317, 33] width 76 height 20
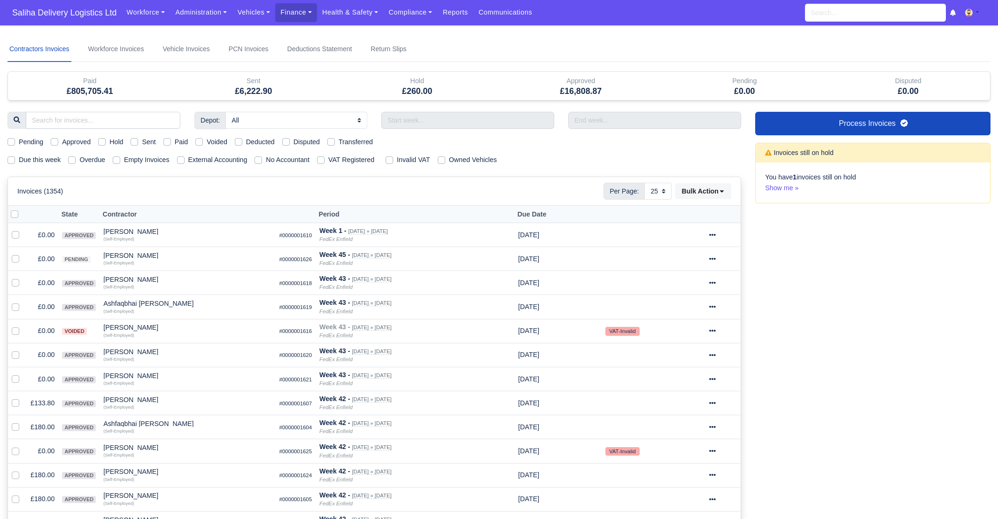
select select "25"
click at [142, 142] on label "Sent" at bounding box center [149, 142] width 14 height 11
click at [138, 142] on input "Sent" at bounding box center [135, 141] width 8 height 8
checkbox input "true"
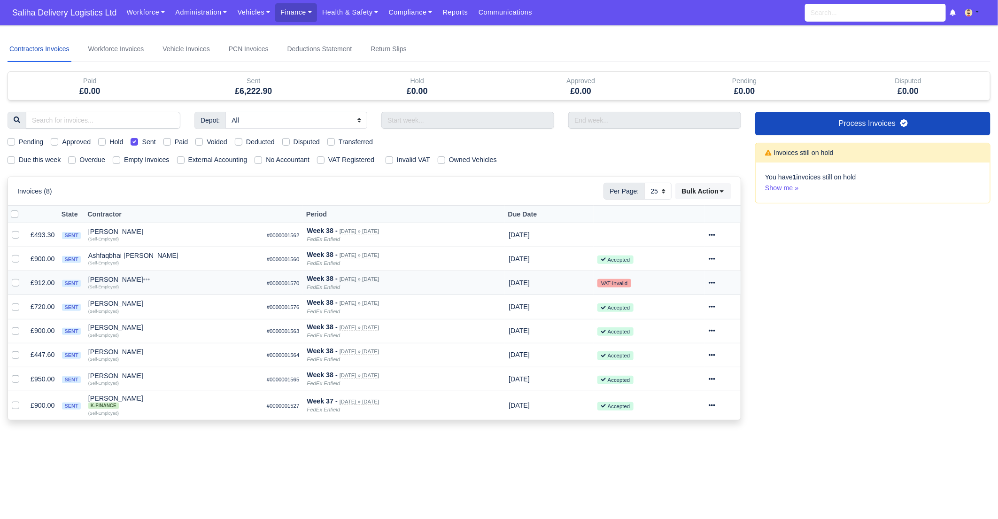
click at [715, 282] on icon at bounding box center [712, 282] width 7 height 7
click at [673, 312] on link "Show Invoice" at bounding box center [689, 311] width 84 height 15
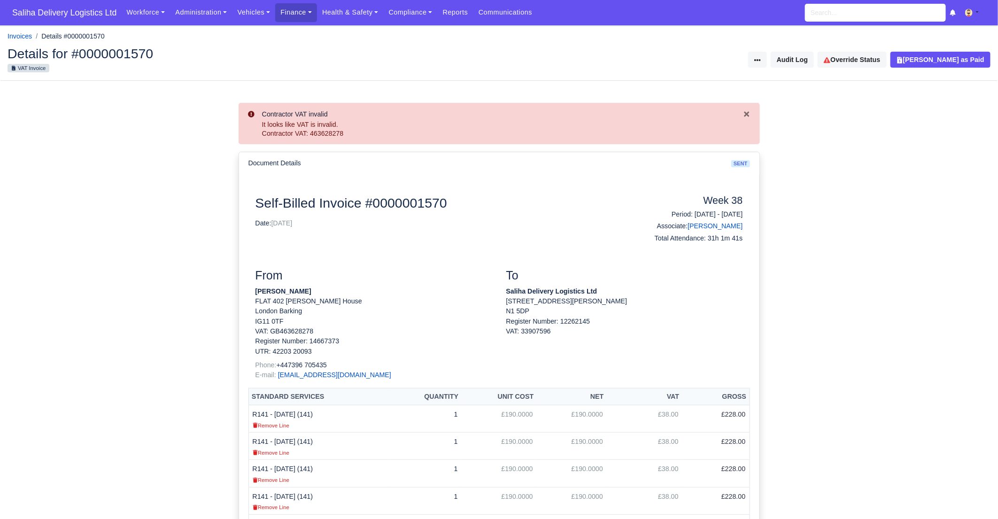
click at [751, 113] on div "Contractor VAT invalid It looks like VAT is invalid. Contractor VAT: 463628278" at bounding box center [499, 123] width 521 height 41
click at [747, 114] on icon "Close" at bounding box center [746, 113] width 5 height 5
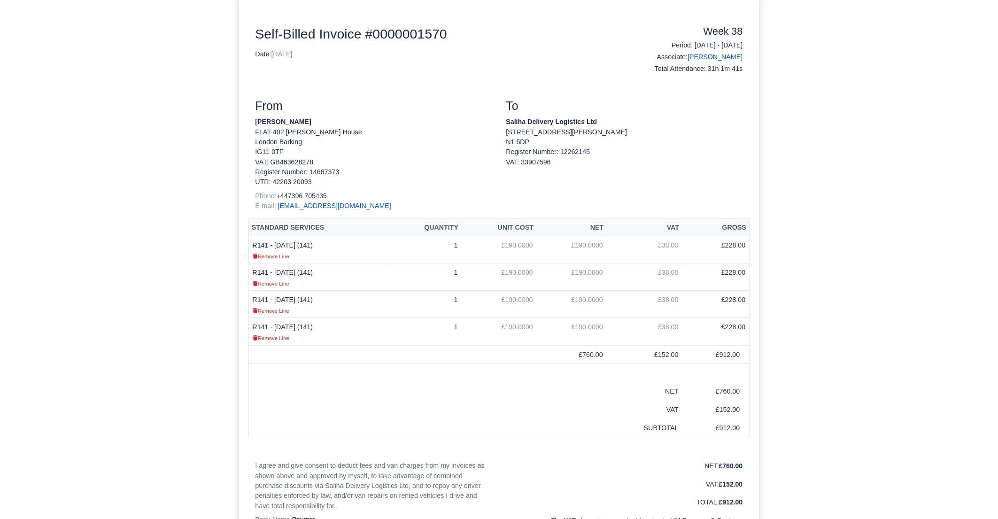
scroll to position [168, 0]
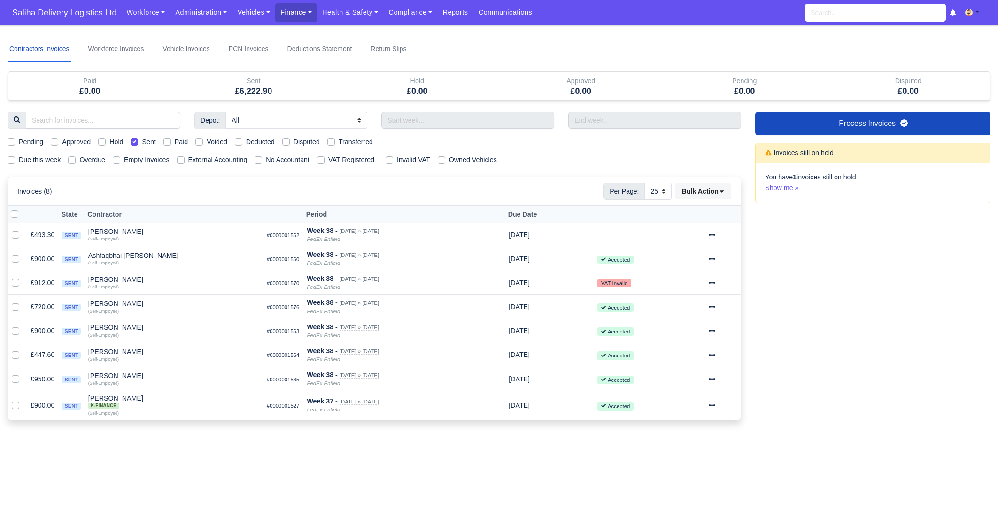
select select "25"
click at [715, 306] on icon at bounding box center [712, 307] width 7 height 2
click at [703, 335] on link "Show Invoice" at bounding box center [689, 335] width 84 height 15
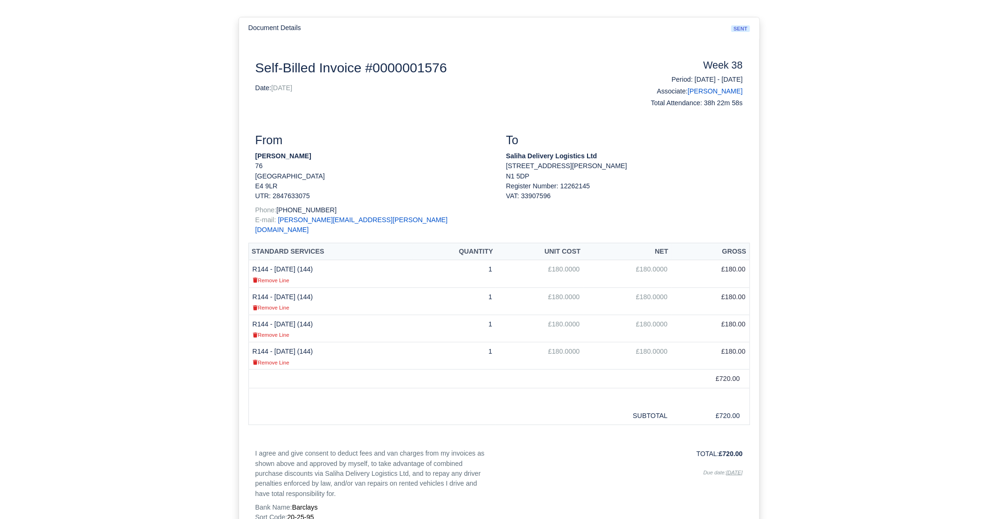
scroll to position [78, 0]
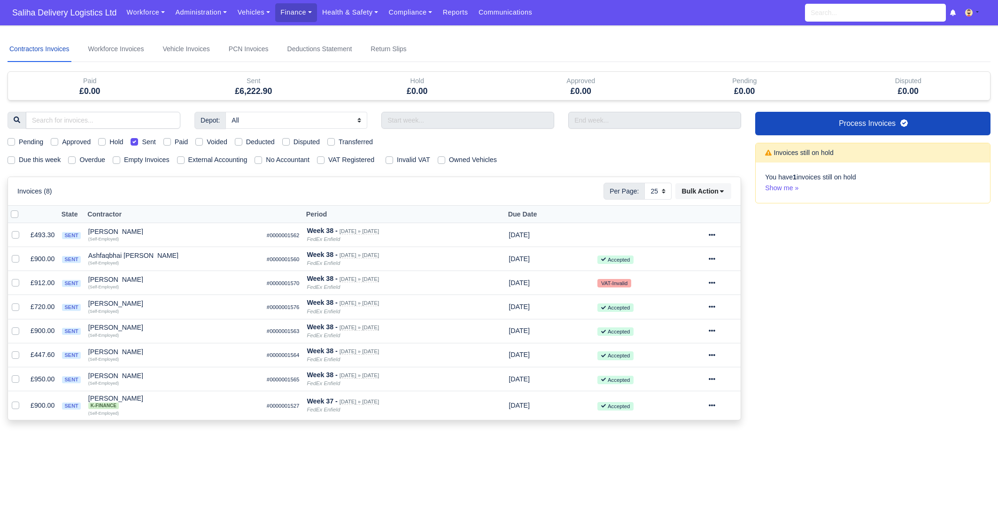
select select "25"
click at [715, 352] on icon at bounding box center [712, 355] width 7 height 7
click at [706, 381] on link "Show Invoice" at bounding box center [689, 383] width 84 height 15
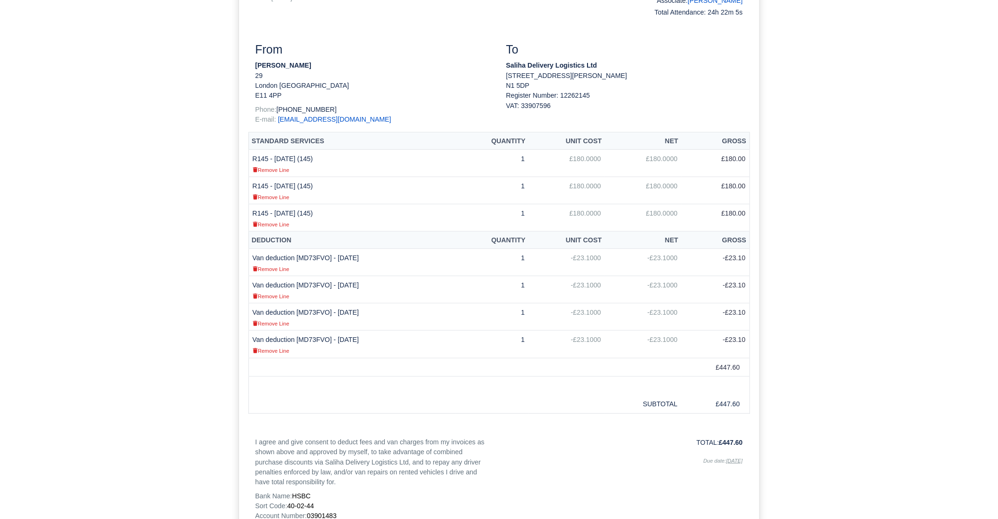
scroll to position [181, 0]
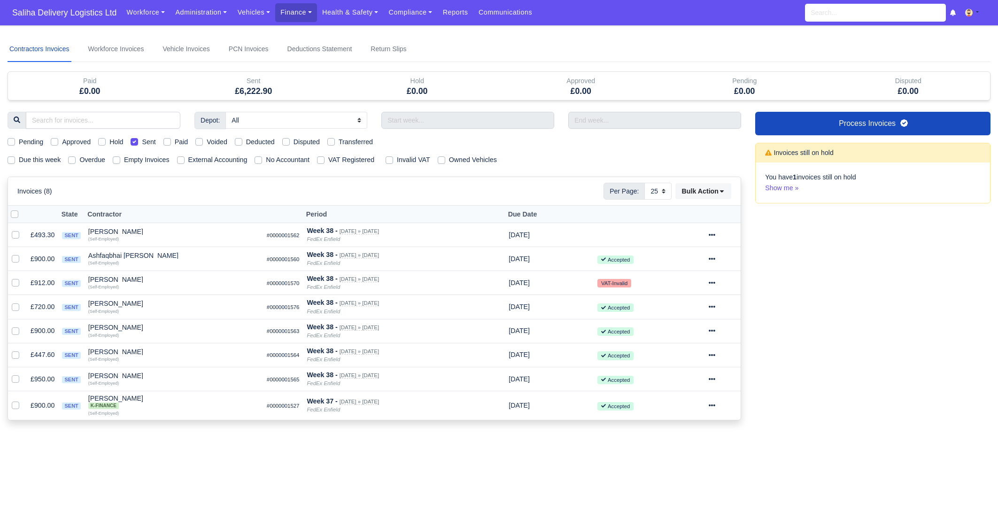
select select "25"
click at [715, 404] on icon at bounding box center [712, 405] width 7 height 2
click at [100, 396] on div "Abdallla Abdi K-Finance" at bounding box center [173, 402] width 171 height 14
click at [40, 404] on td "£900.00" at bounding box center [42, 405] width 31 height 29
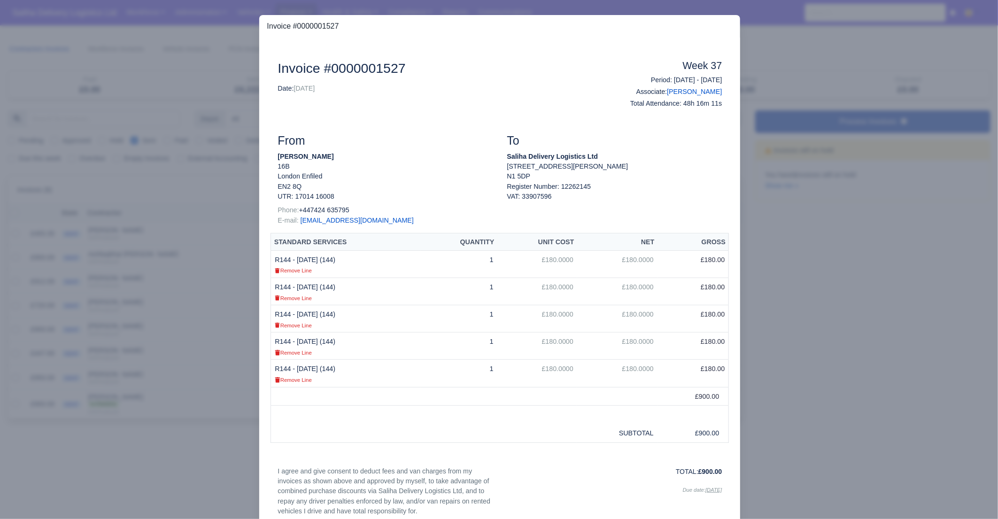
click at [851, 302] on div at bounding box center [499, 259] width 998 height 519
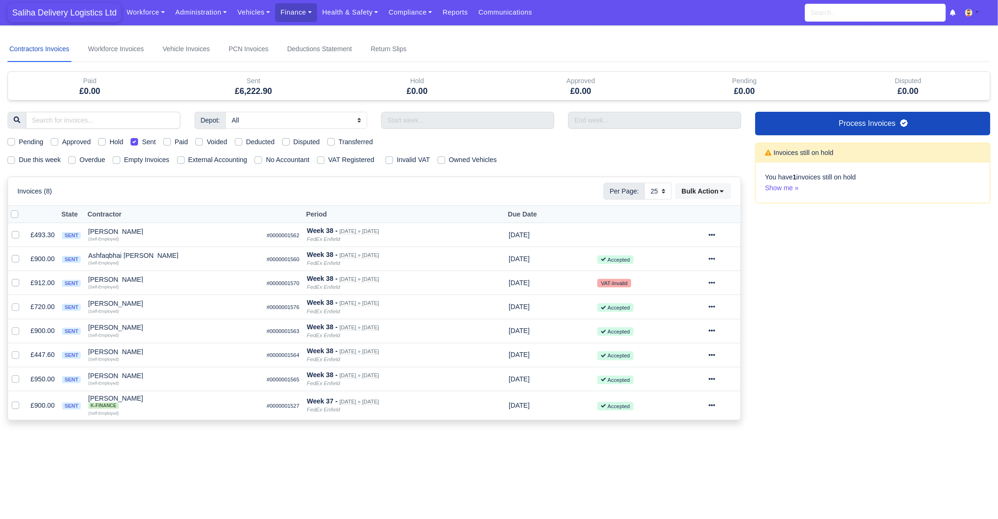
click at [46, 17] on span "Saliha Delivery Logistics Ltd" at bounding box center [65, 12] width 114 height 19
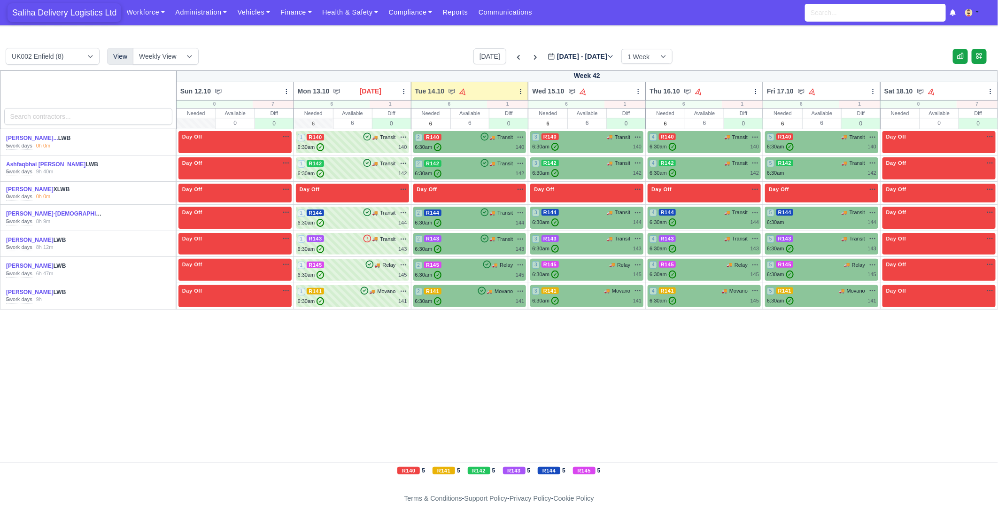
click at [75, 15] on span "Saliha Delivery Logistics Ltd" at bounding box center [65, 12] width 114 height 19
